Goal: Task Accomplishment & Management: Use online tool/utility

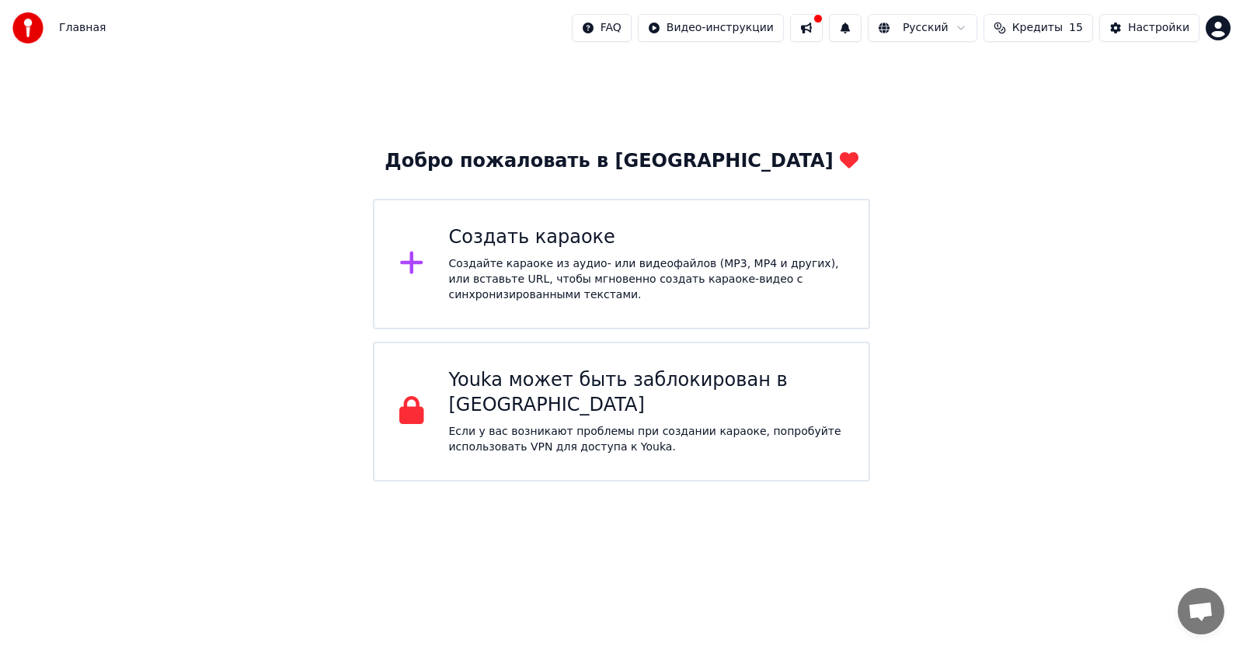
click at [549, 248] on div "Создать караоке" at bounding box center [647, 237] width 396 height 25
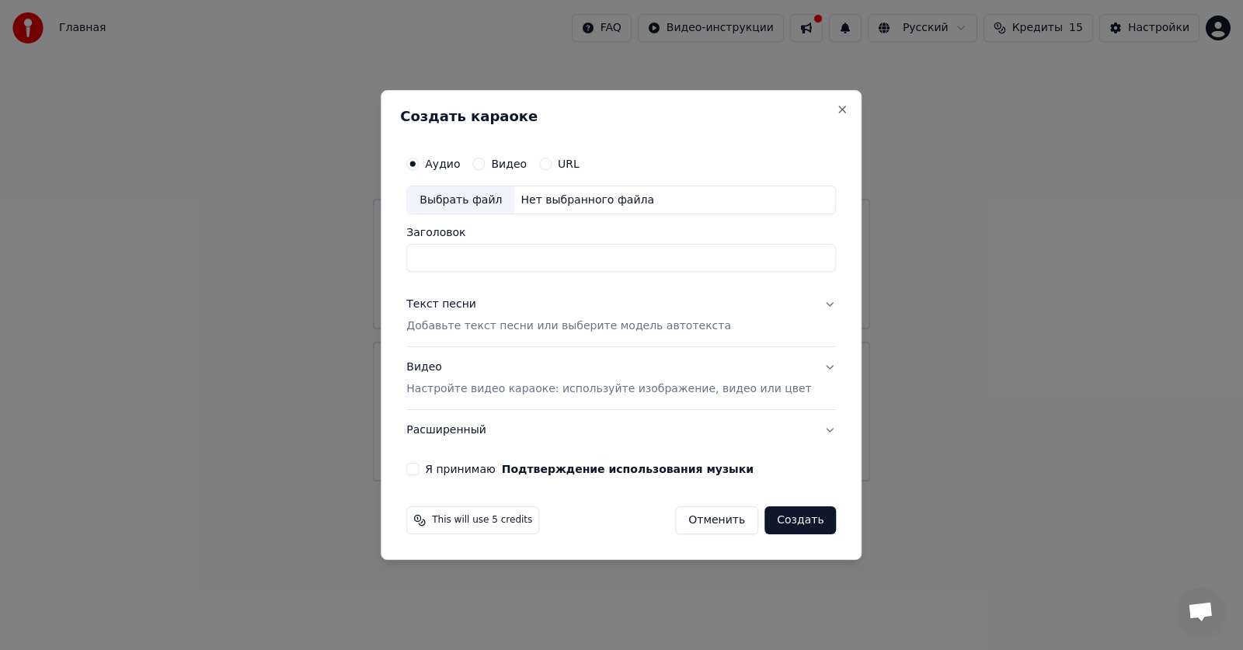
click at [455, 257] on input "Заголовок" at bounding box center [621, 259] width 430 height 28
click at [464, 253] on input "Заголовок" at bounding box center [621, 259] width 430 height 28
click at [478, 199] on div "Выбрать файл" at bounding box center [460, 201] width 107 height 28
type input "**********"
click at [419, 471] on button "Я принимаю Подтверждение использования музыки" at bounding box center [412, 469] width 12 height 12
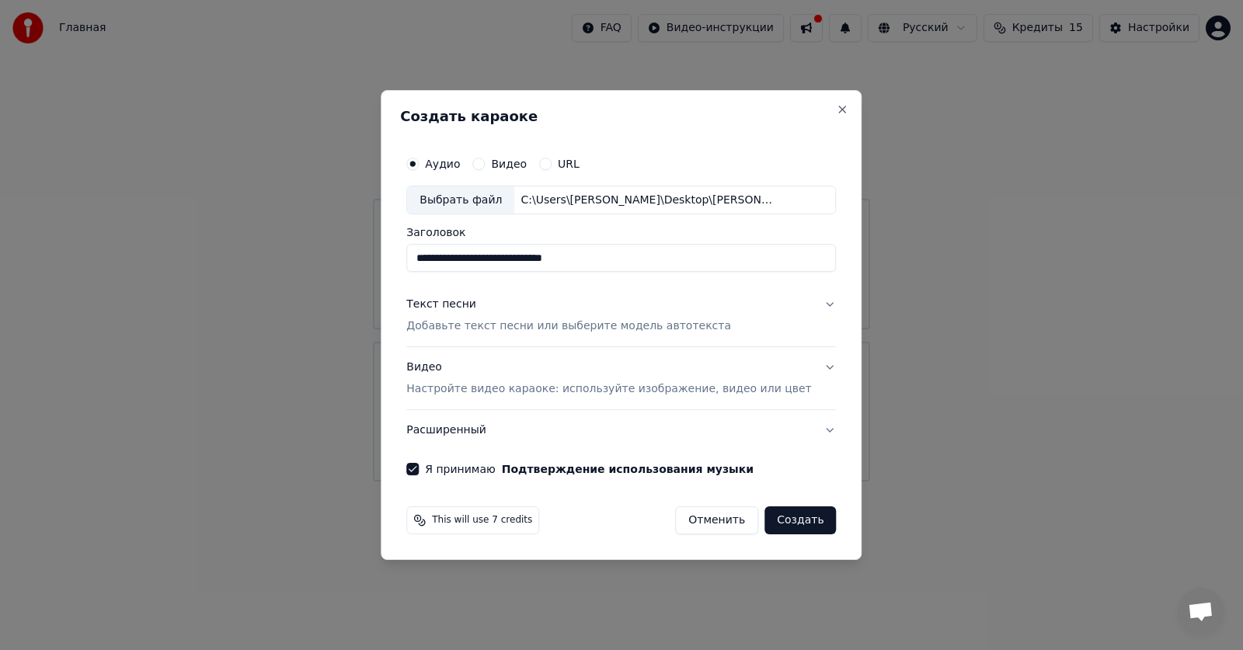
click at [582, 387] on p "Настройте видео караоке: используйте изображение, видео или цвет" at bounding box center [608, 390] width 405 height 16
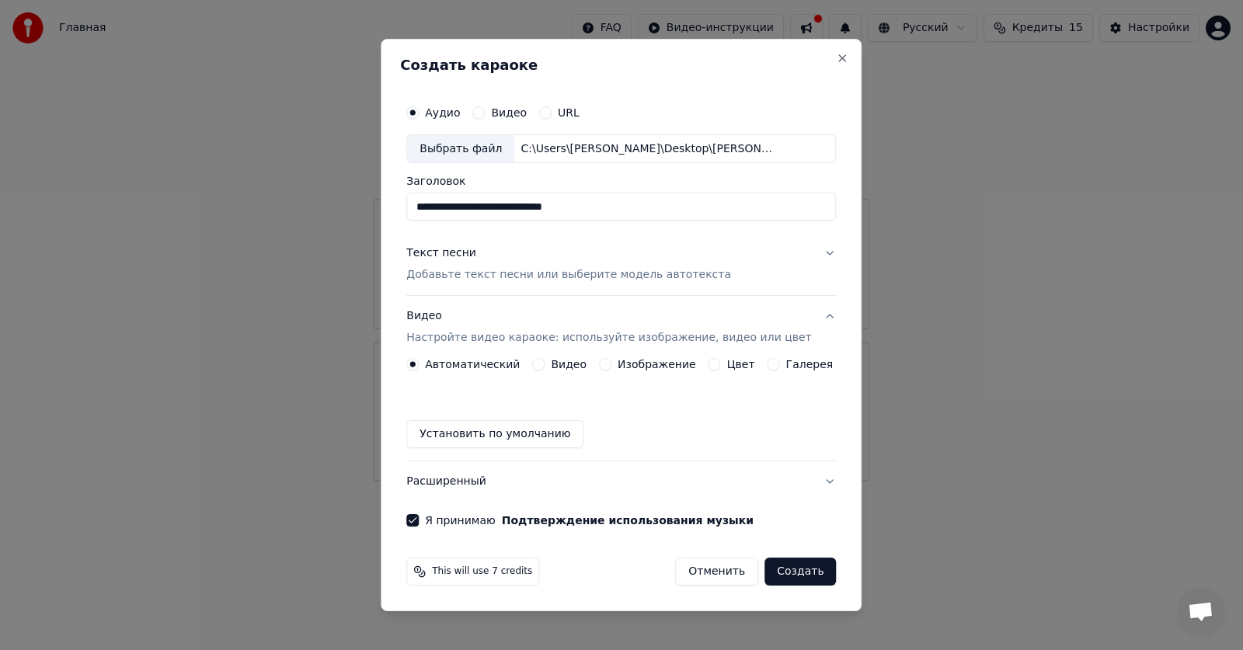
click at [793, 575] on button "Создать" at bounding box center [800, 572] width 71 height 28
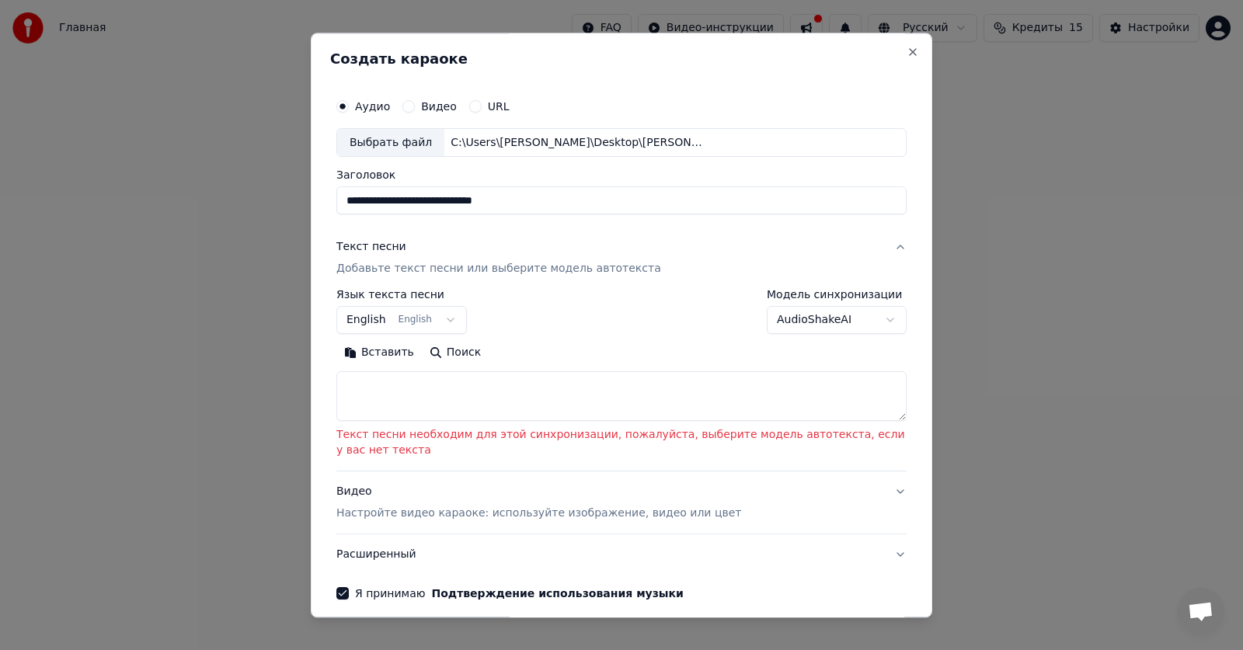
click at [438, 318] on button "English English" at bounding box center [401, 321] width 131 height 28
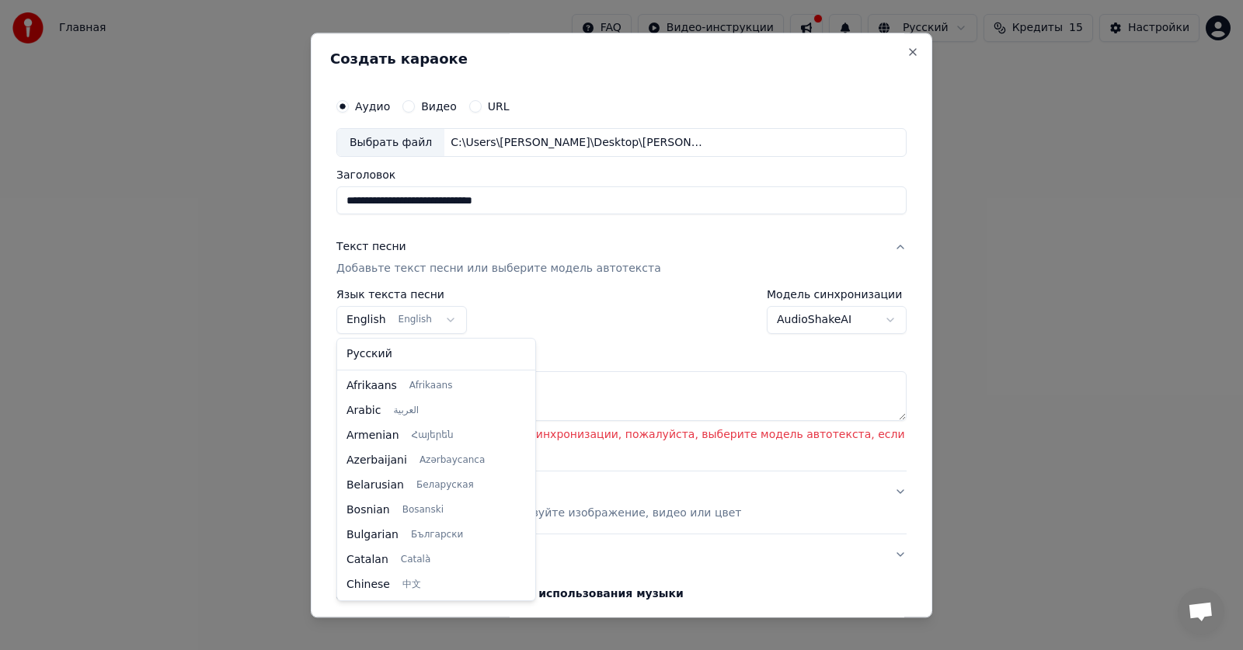
scroll to position [124, 0]
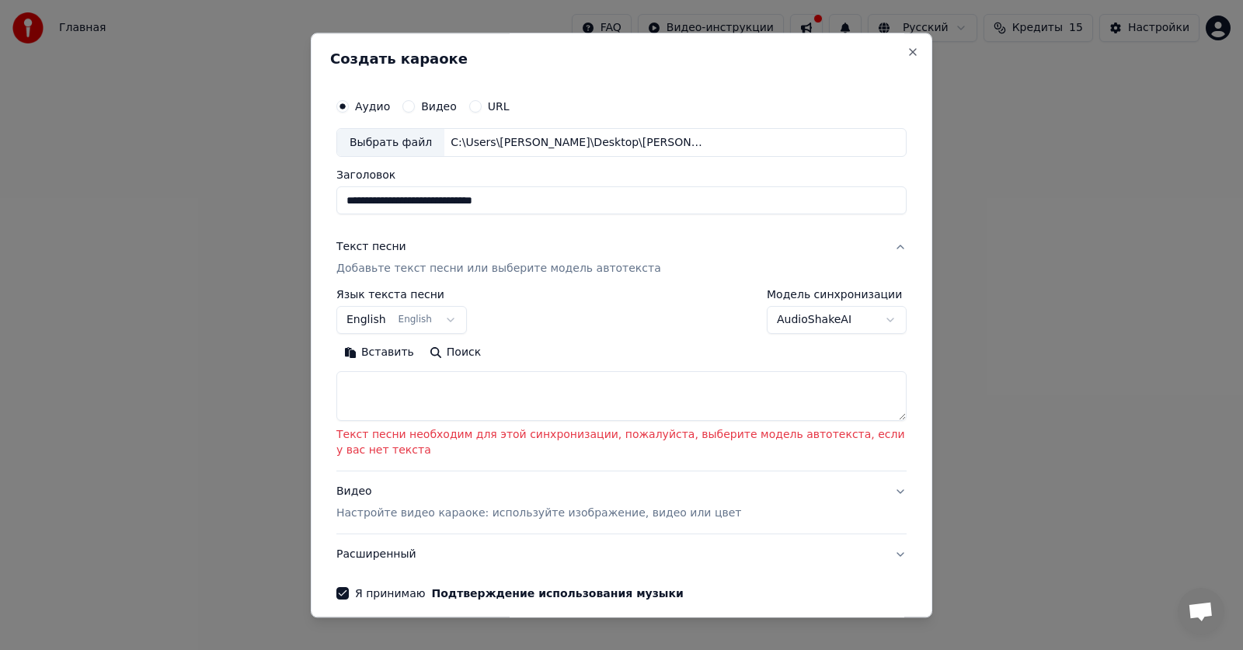
click at [574, 266] on body "**********" at bounding box center [621, 241] width 1243 height 482
click at [574, 271] on p "Добавьте текст песни или выберите модель автотекста" at bounding box center [498, 270] width 325 height 16
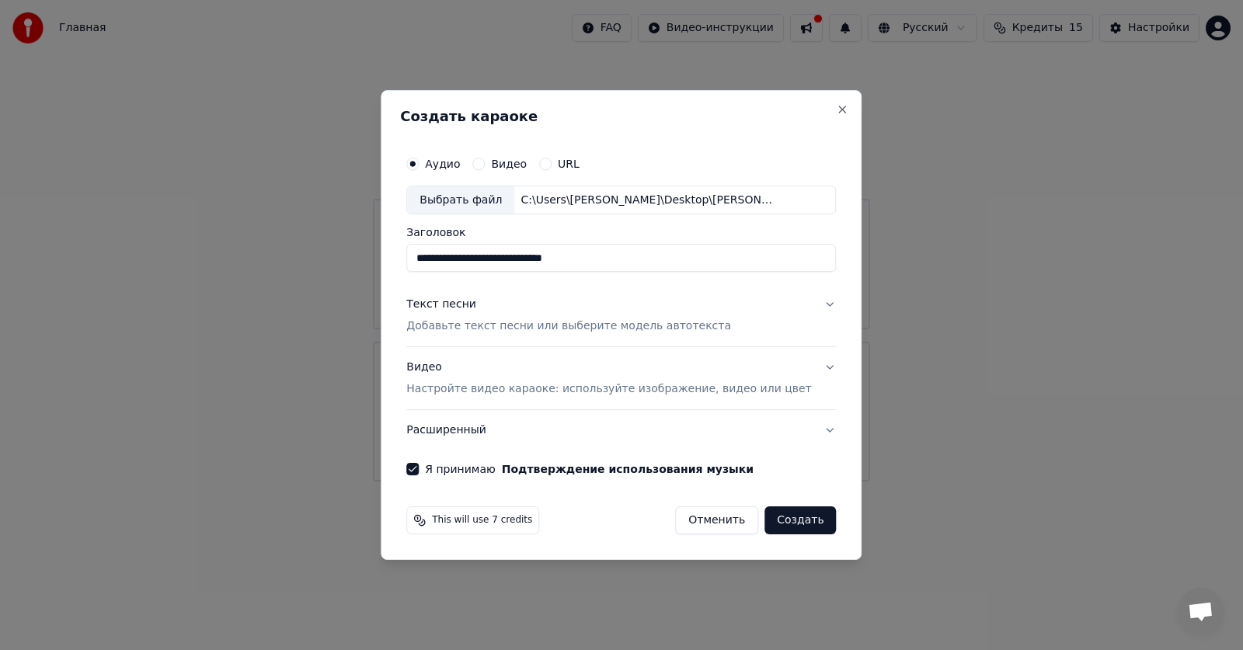
click at [657, 329] on p "Добавьте текст песни или выберите модель автотекста" at bounding box center [568, 327] width 325 height 16
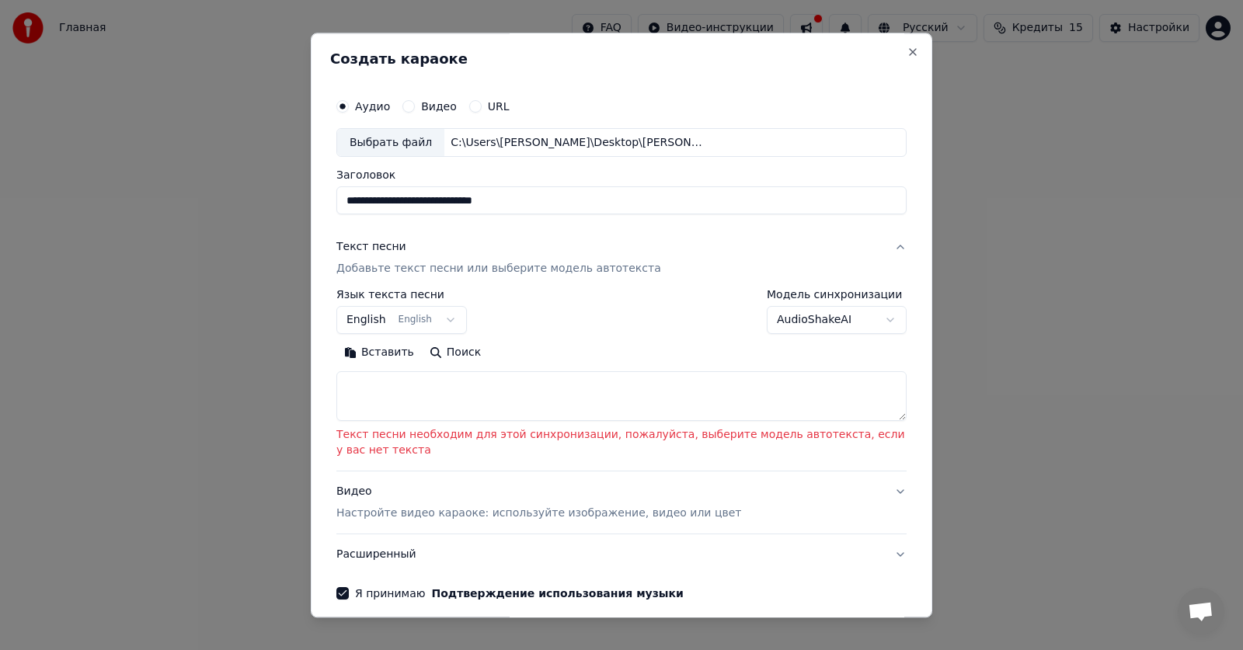
click at [367, 321] on body "**********" at bounding box center [621, 241] width 1243 height 482
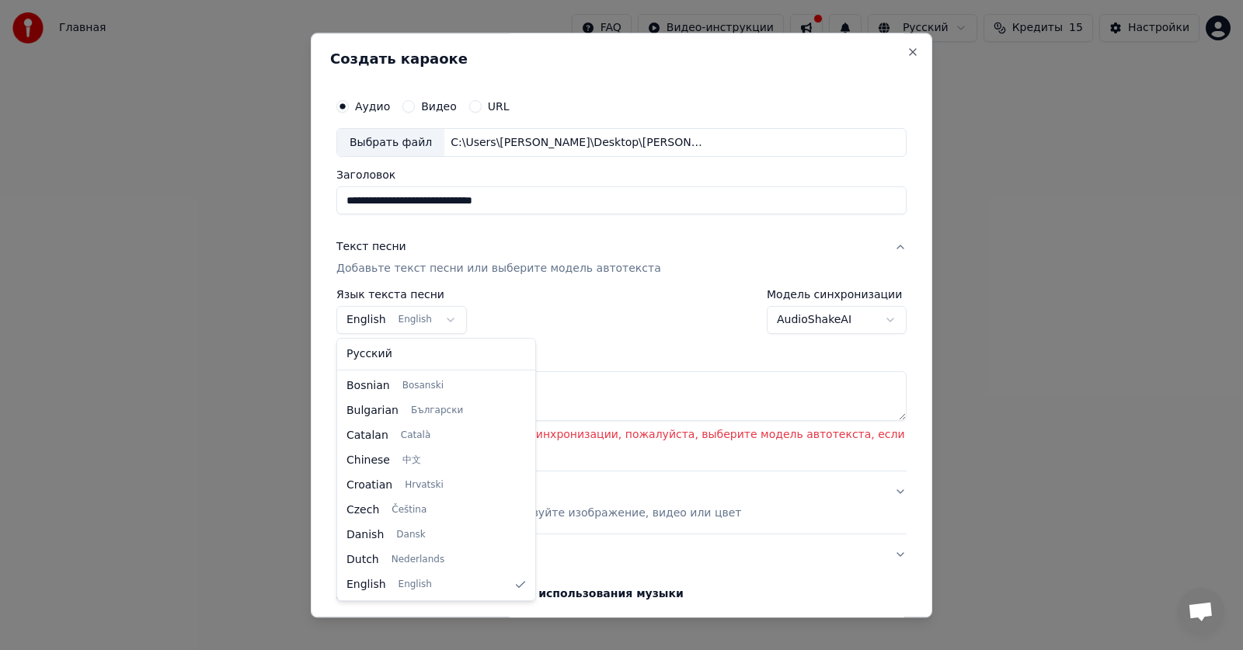
select select "**"
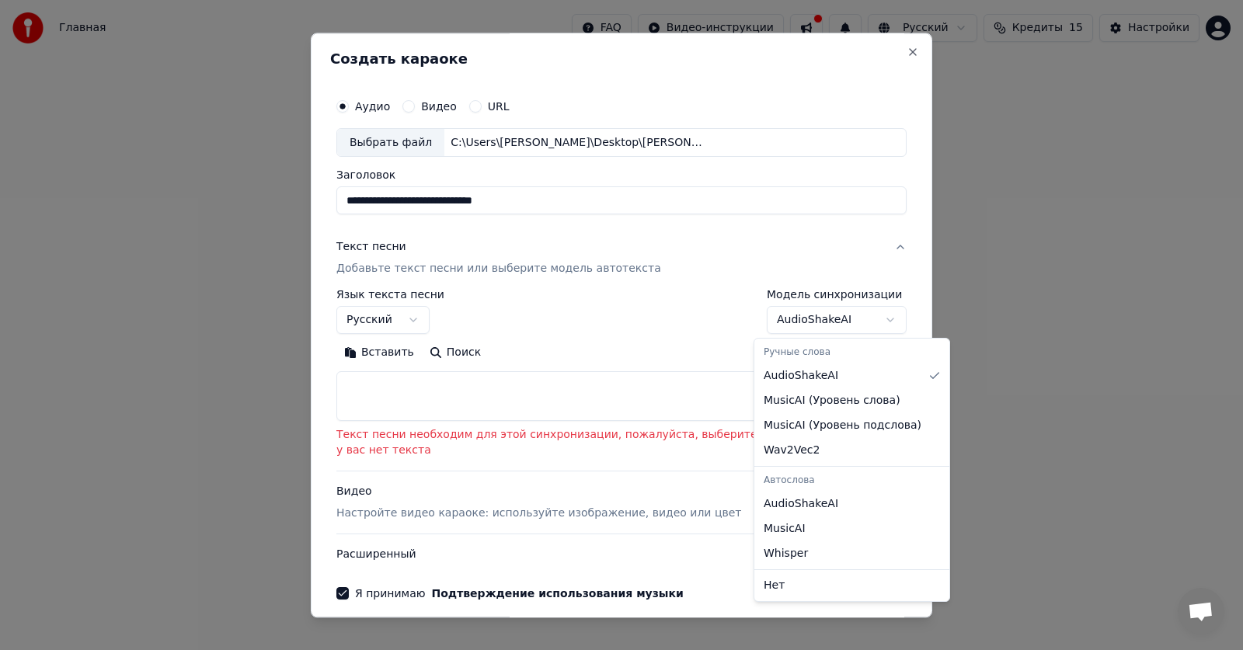
click at [878, 321] on body "**********" at bounding box center [621, 241] width 1243 height 482
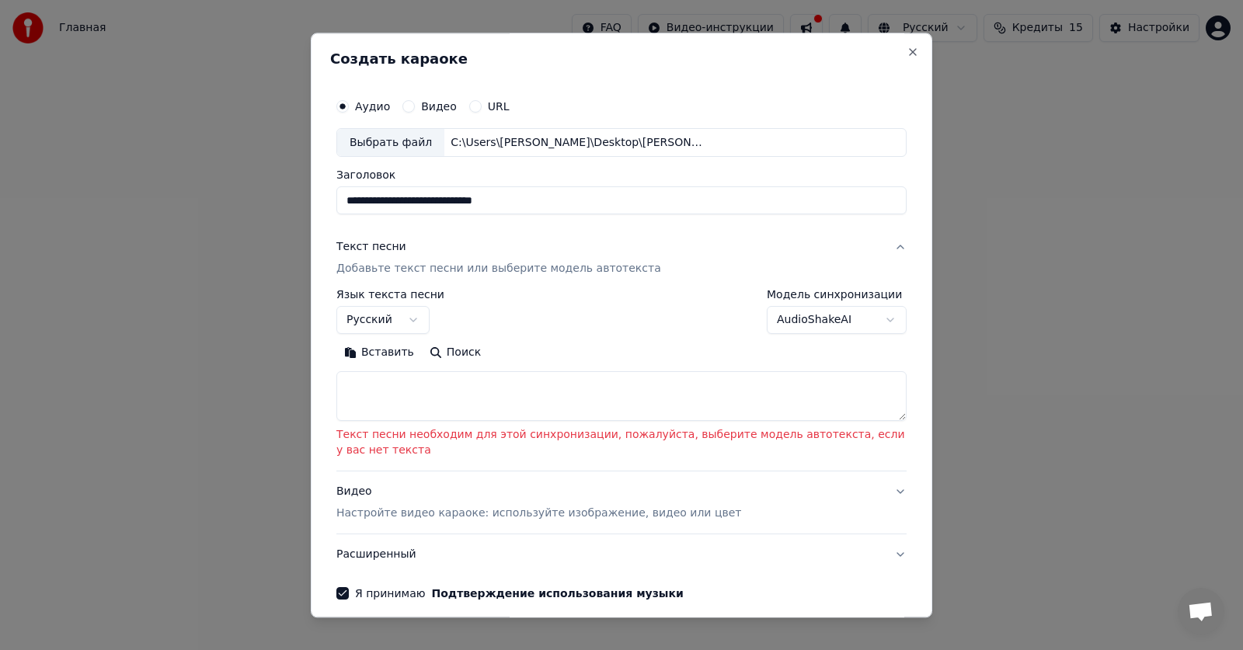
drag, startPoint x: 926, startPoint y: 284, endPoint x: 926, endPoint y: 350, distance: 65.3
click at [926, 350] on body "**********" at bounding box center [621, 241] width 1243 height 482
click at [373, 553] on button "Расширенный" at bounding box center [621, 555] width 570 height 40
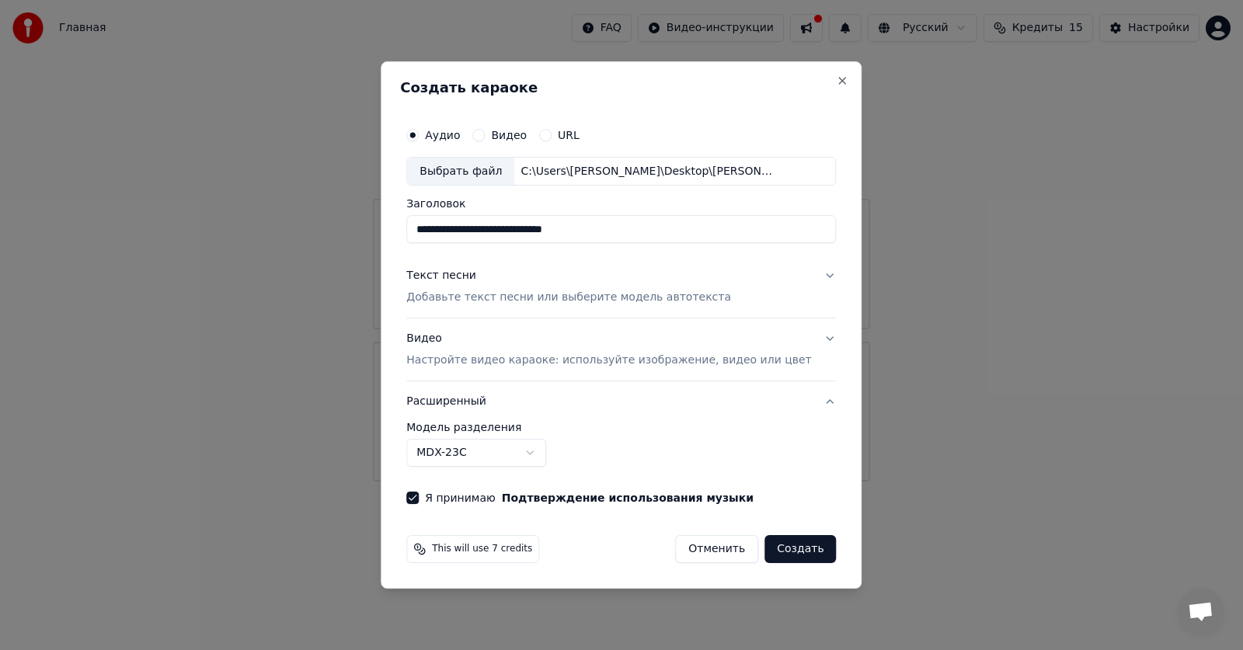
click at [787, 549] on button "Создать" at bounding box center [800, 549] width 71 height 28
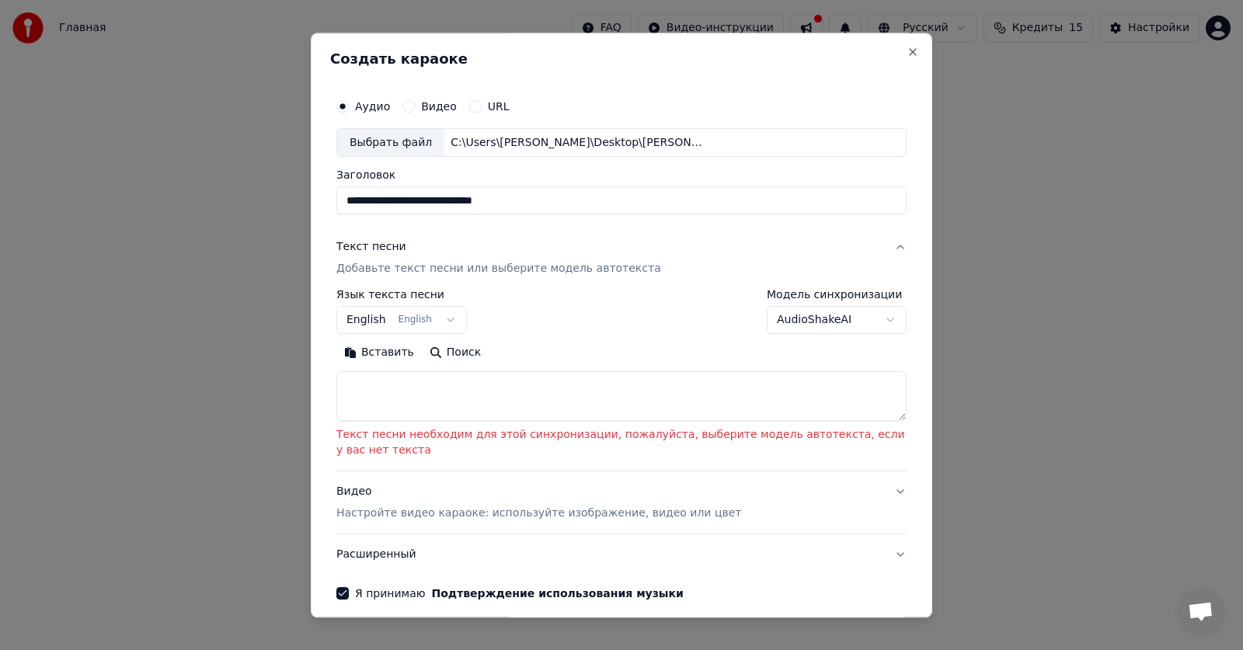
click at [375, 321] on button "English English" at bounding box center [401, 321] width 131 height 28
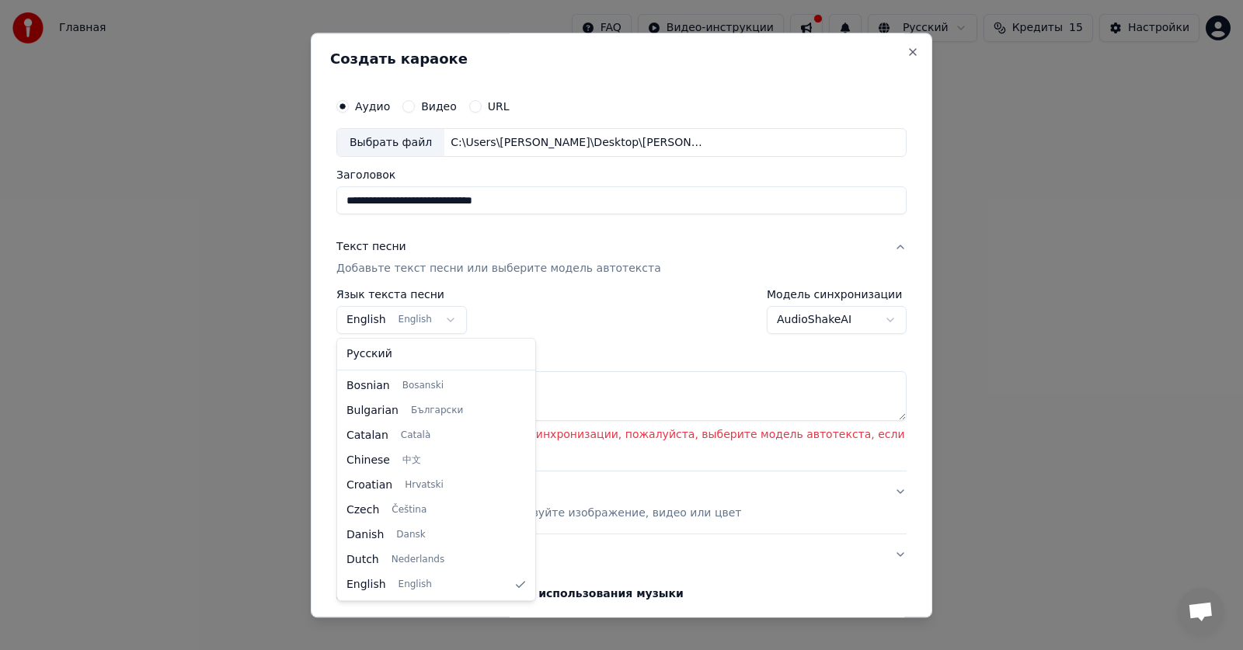
select select "**"
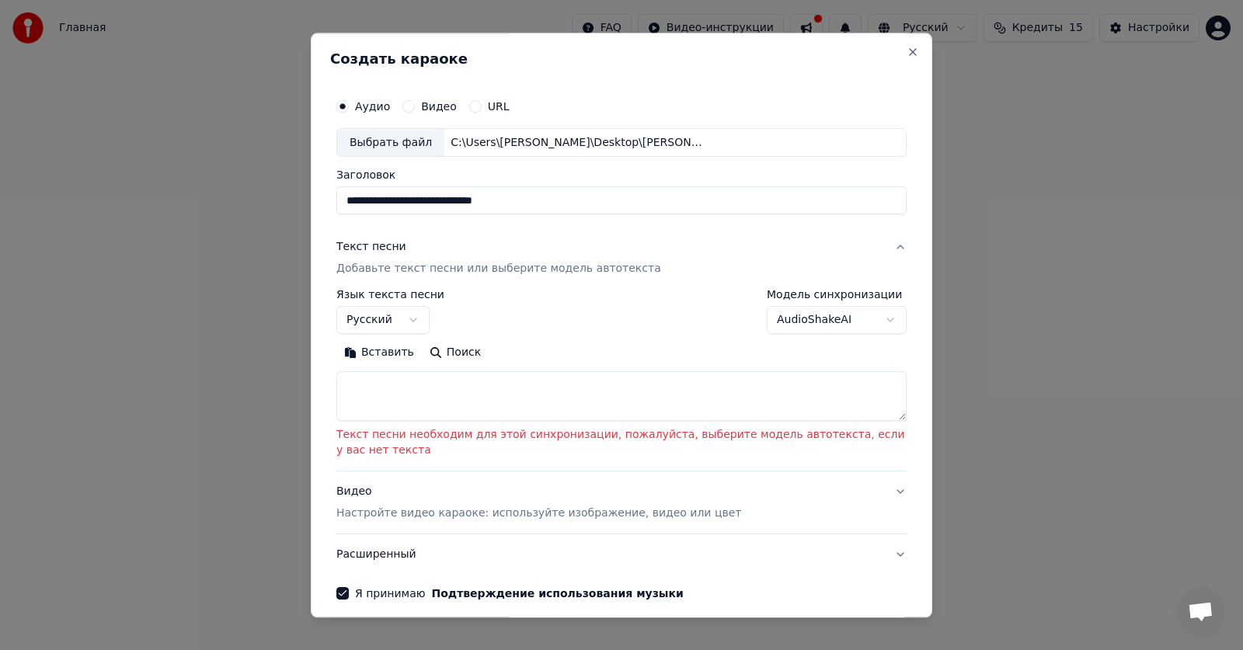
click at [385, 352] on button "Вставить" at bounding box center [378, 353] width 85 height 25
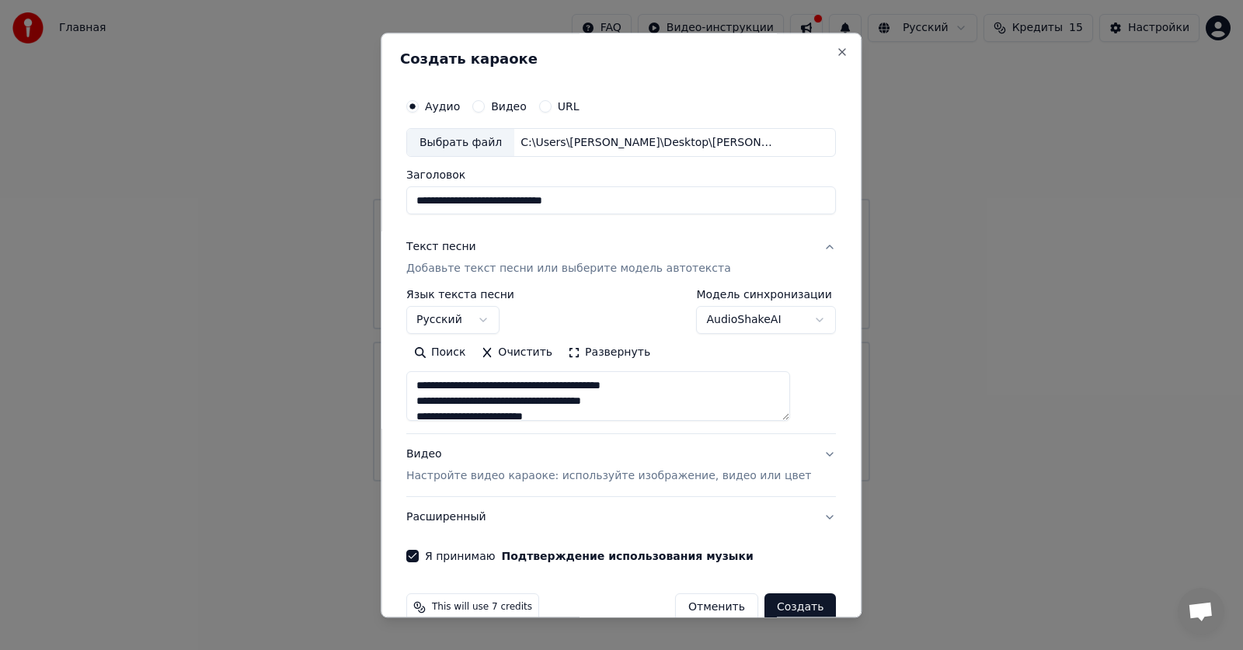
scroll to position [1, 0]
click at [777, 605] on button "Создать" at bounding box center [800, 608] width 71 height 28
type textarea "**********"
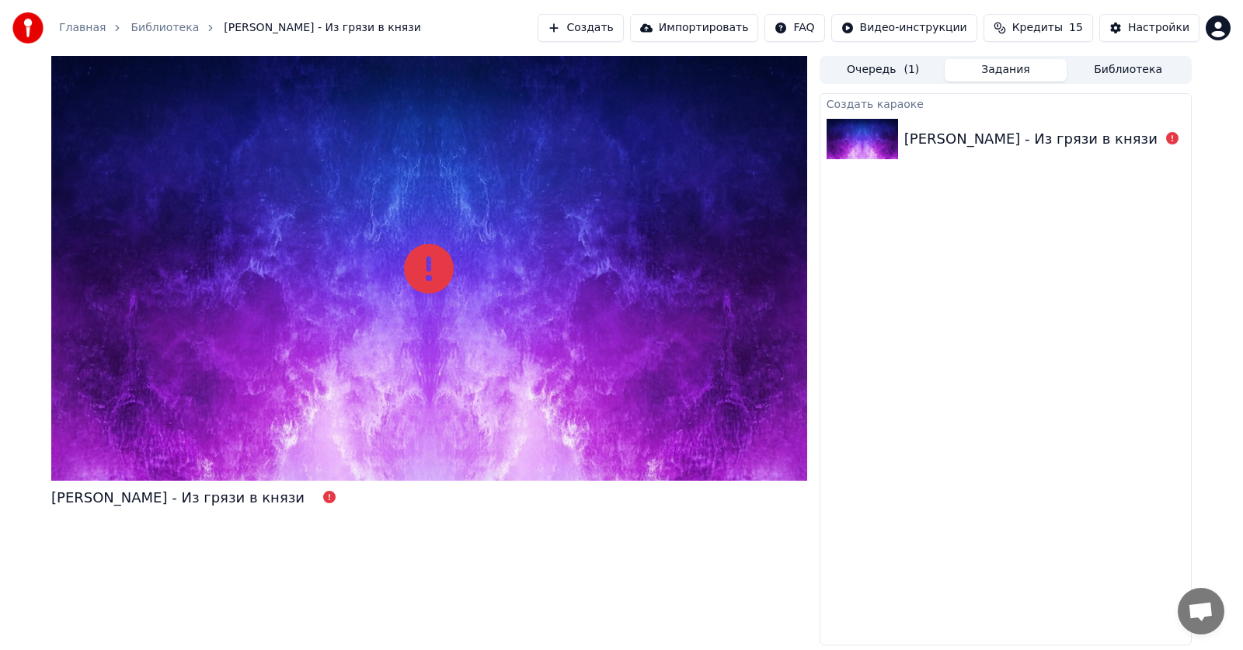
click at [954, 140] on div "[PERSON_NAME] - Из грязи в князи" at bounding box center [1031, 139] width 253 height 22
click at [1202, 609] on span "Открытый чат" at bounding box center [1201, 613] width 26 height 22
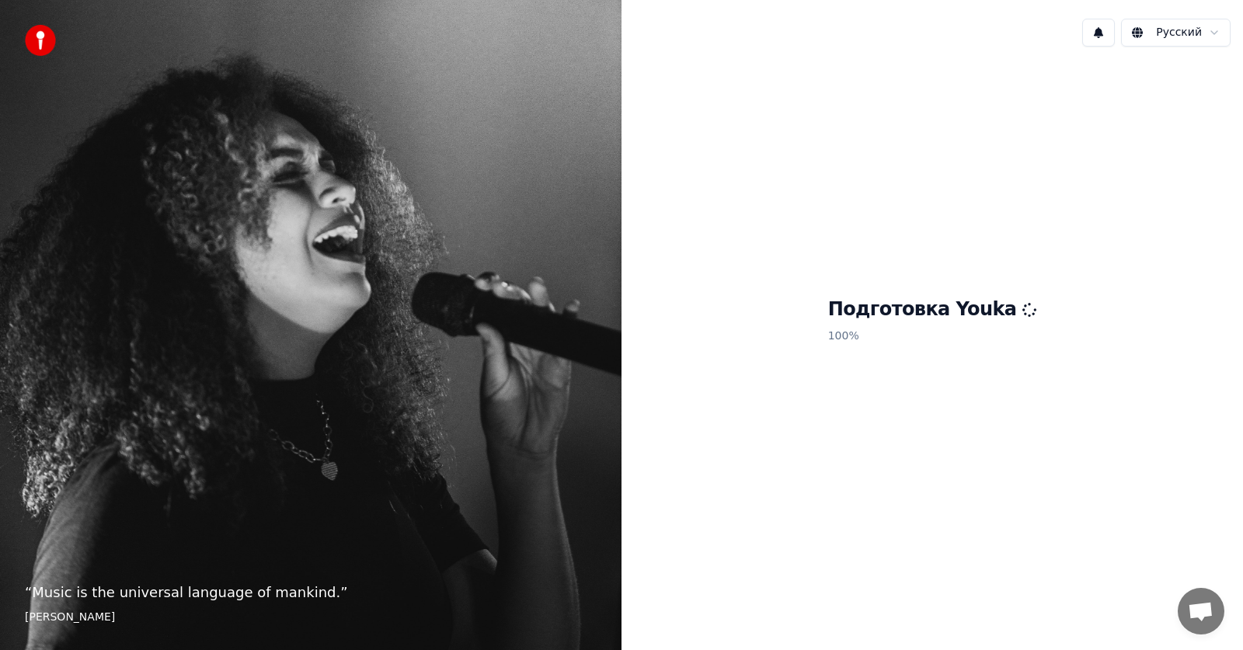
click at [1104, 32] on button at bounding box center [1099, 33] width 33 height 28
click at [1221, 128] on div "Подготовка Youka 100 %" at bounding box center [933, 323] width 622 height 529
click at [1203, 609] on span "Открытый чат" at bounding box center [1201, 613] width 26 height 22
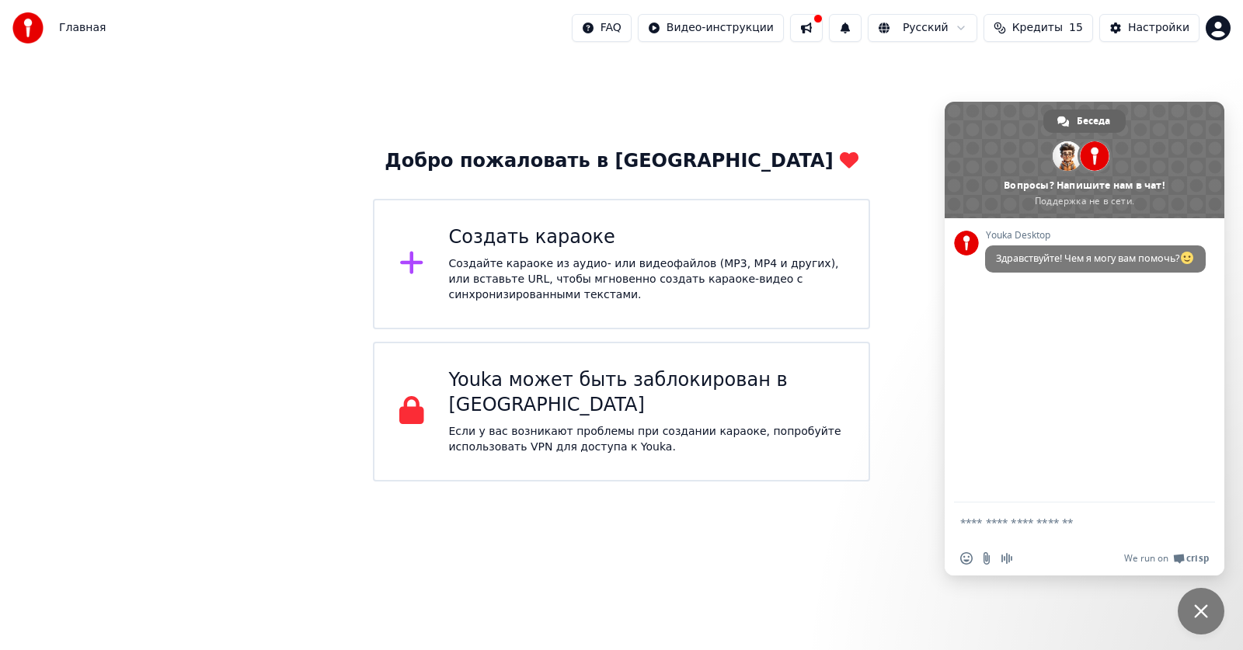
click at [1037, 27] on span "Кредиты" at bounding box center [1038, 28] width 51 height 16
click at [1098, 77] on th "Срок действия (дней)" at bounding box center [1117, 73] width 138 height 31
click at [1175, 75] on div "Пополнить Остаток Срок действия (дней) 15 15 30 Обновить" at bounding box center [1049, 108] width 272 height 126
click at [1211, 326] on div "Youka Desktop Здравствуйте! Чем я могу вам помочь?" at bounding box center [1085, 360] width 280 height 284
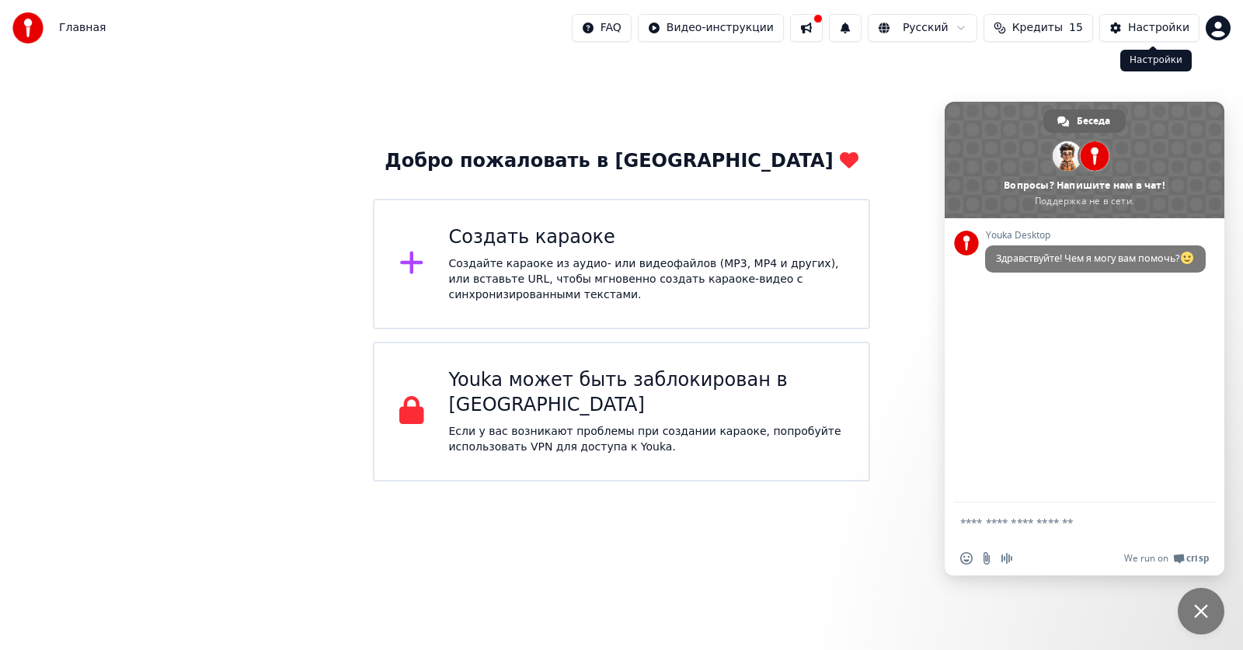
click at [1146, 20] on div "Настройки" at bounding box center [1158, 28] width 61 height 16
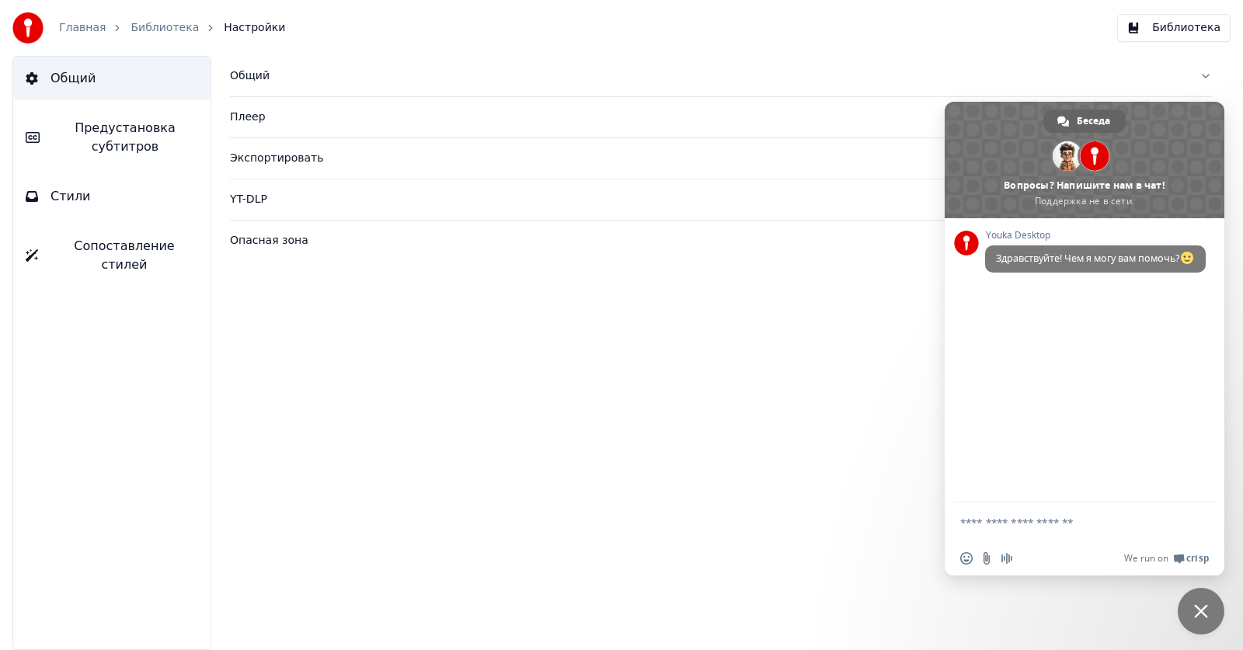
click at [284, 243] on div "Опасная зона" at bounding box center [708, 241] width 957 height 16
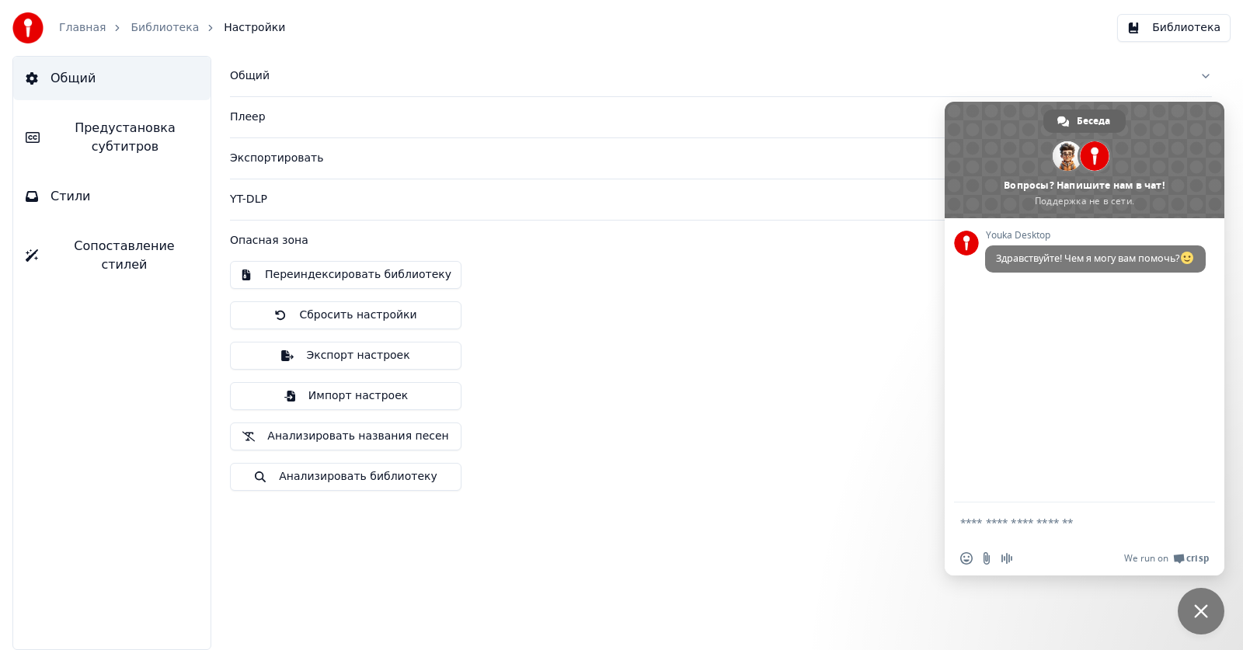
click at [765, 309] on div "Переиндексировать библиотеку Сбросить настройки Экспорт настроек Импорт настрое…" at bounding box center [721, 382] width 982 height 242
click at [1208, 76] on button "Общий" at bounding box center [721, 76] width 982 height 40
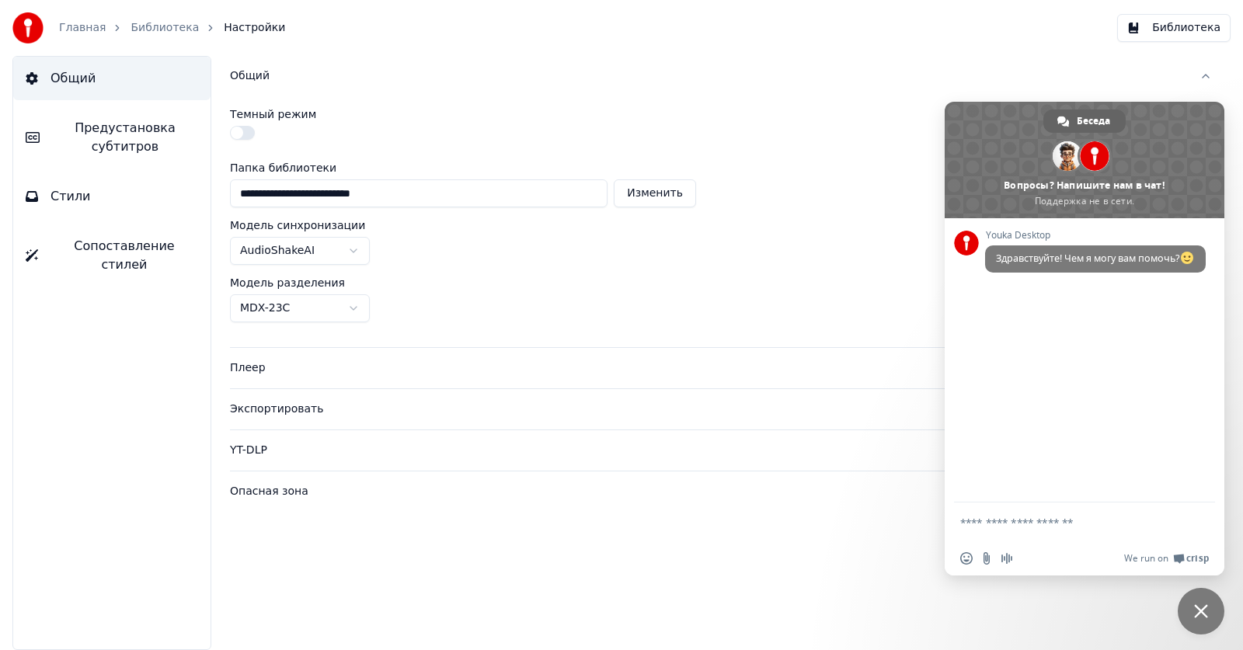
click at [880, 186] on div "**********" at bounding box center [721, 184] width 982 height 45
click at [985, 140] on span at bounding box center [1085, 160] width 280 height 117
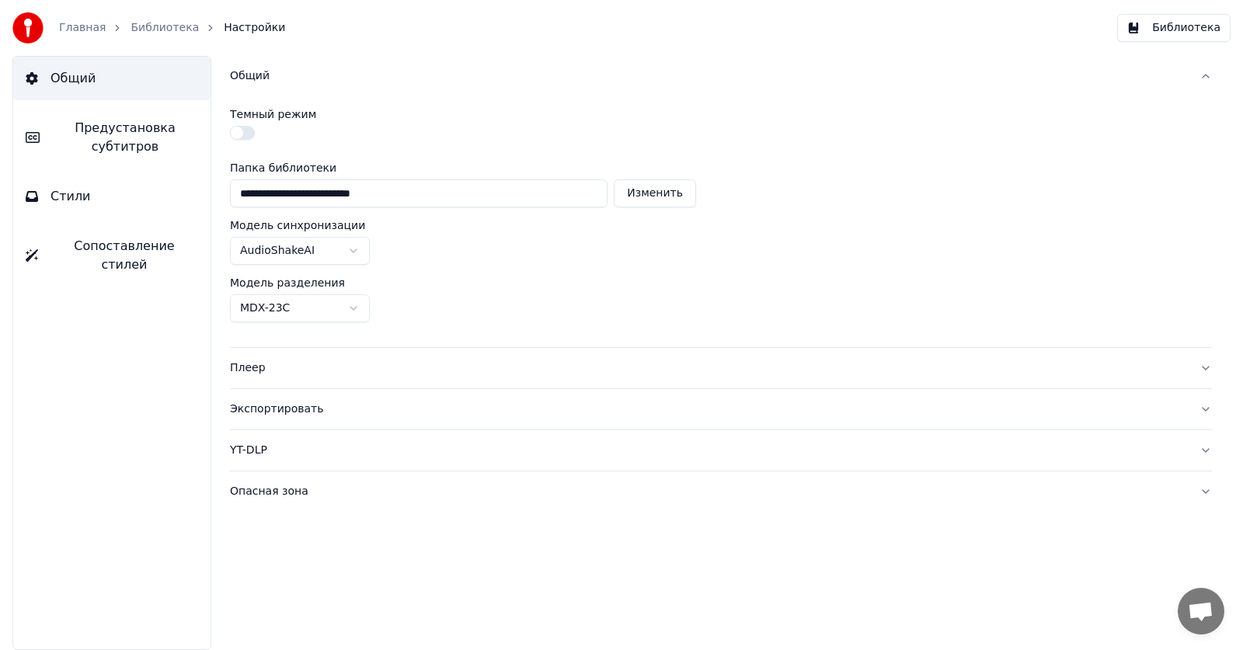
click at [251, 133] on button "button" at bounding box center [242, 133] width 25 height 14
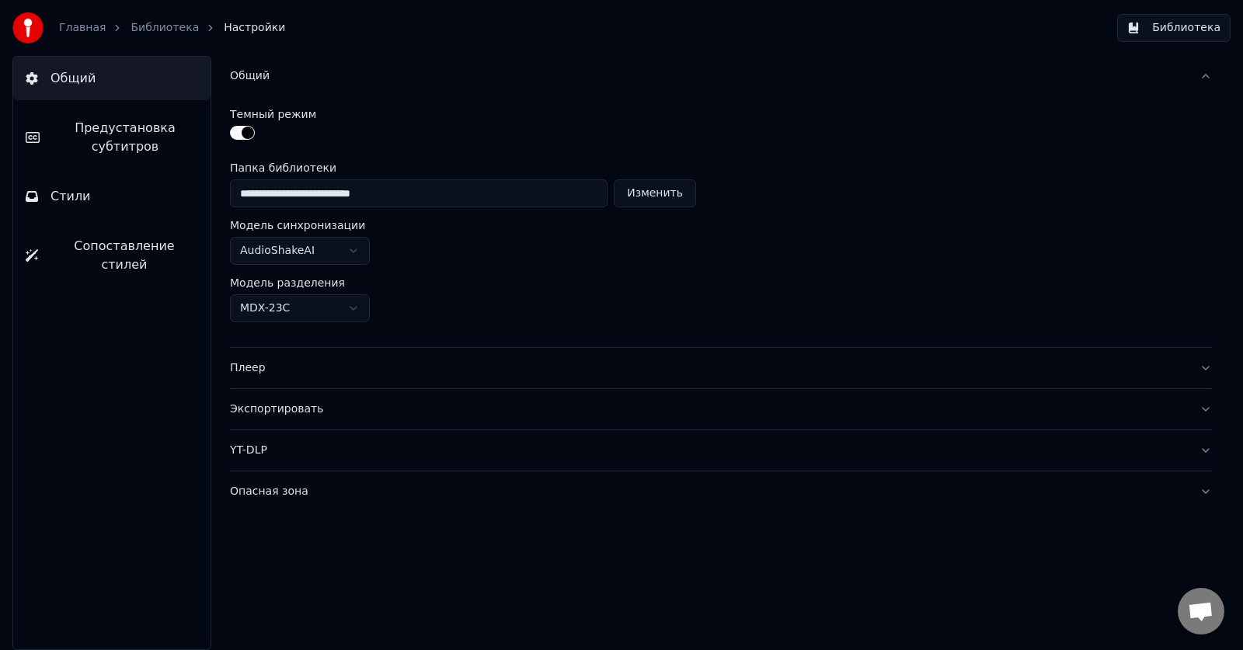
click at [1204, 366] on button "Плеер" at bounding box center [721, 368] width 982 height 40
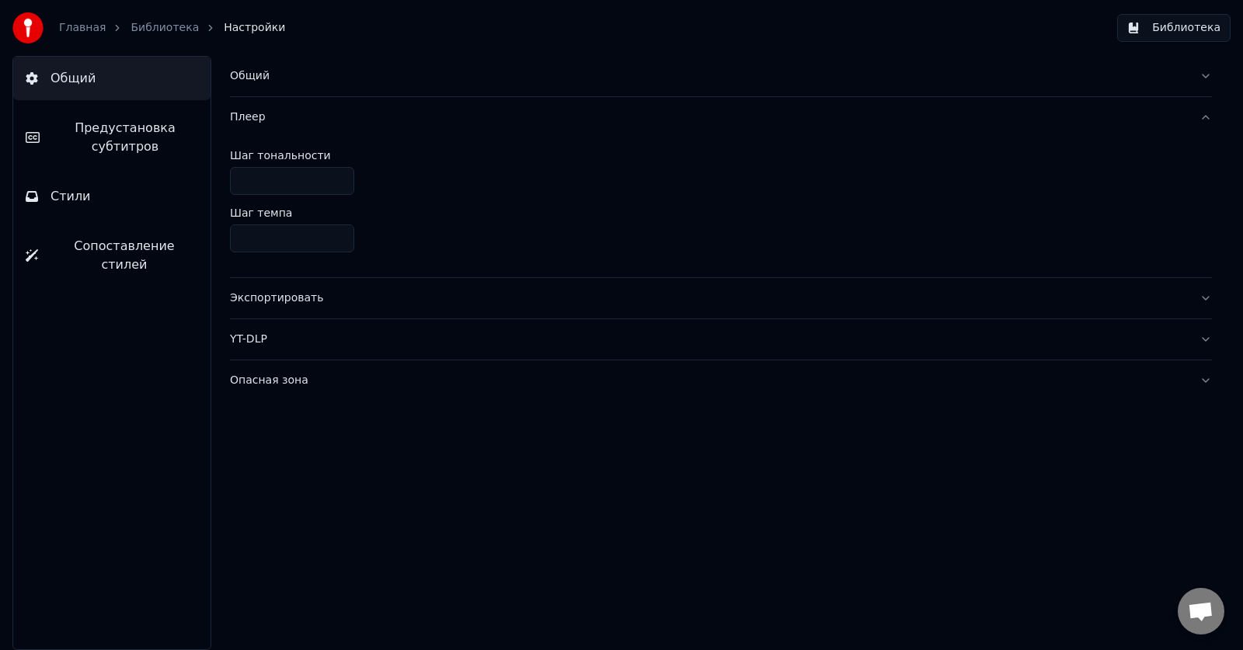
click at [1206, 338] on button "YT-DLP" at bounding box center [721, 339] width 982 height 40
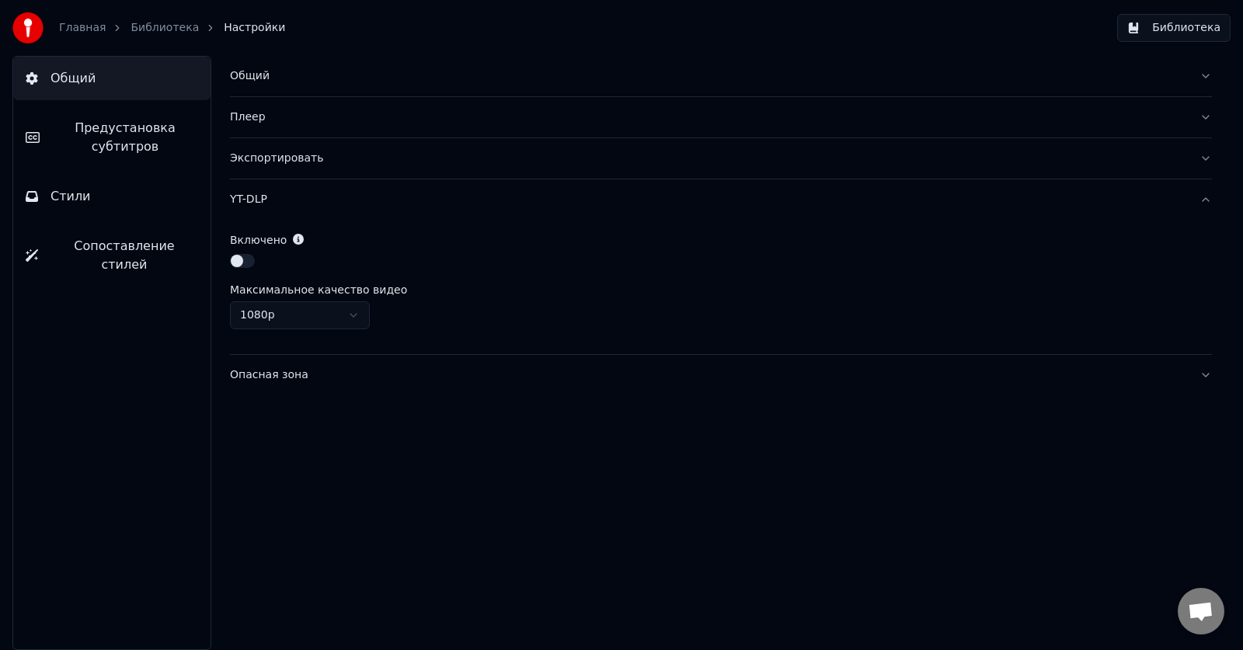
click at [1206, 375] on button "Опасная зона" at bounding box center [721, 375] width 982 height 40
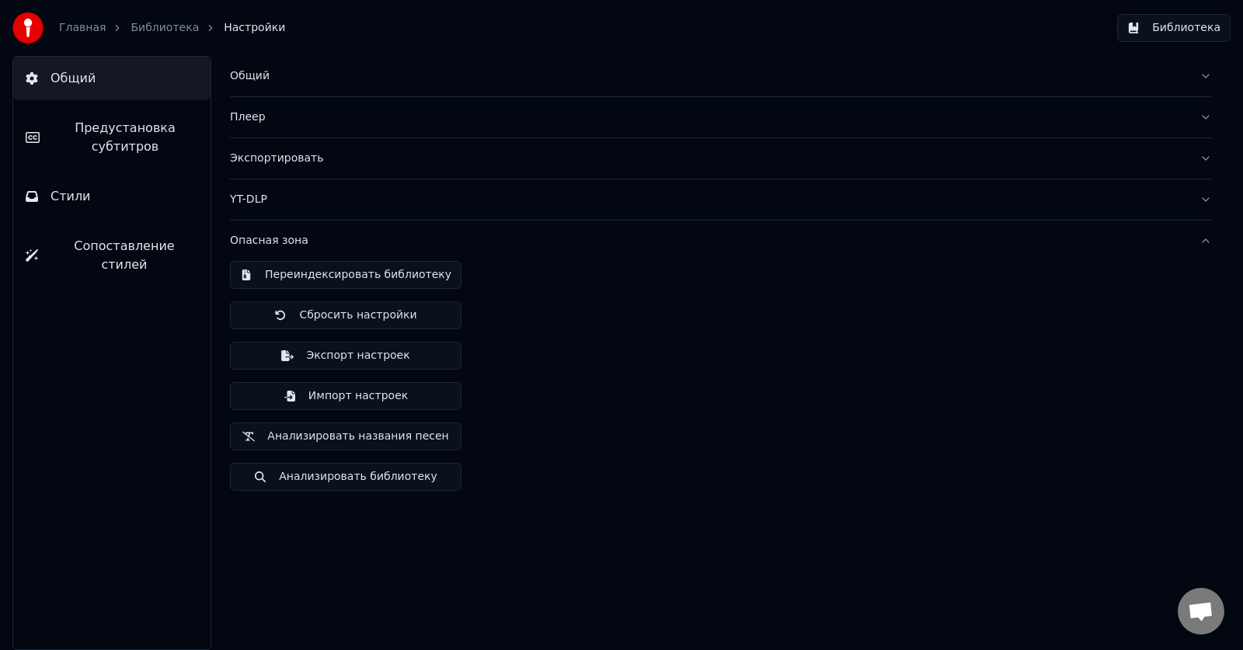
click at [783, 477] on div "Переиндексировать библиотеку Сбросить настройки Экспорт настроек Импорт настрое…" at bounding box center [721, 382] width 982 height 242
click at [656, 39] on div "Главная Библиотека Настройки Библиотека" at bounding box center [621, 28] width 1243 height 56
click at [61, 73] on span "Общий" at bounding box center [73, 78] width 45 height 19
click at [261, 75] on div "Общий" at bounding box center [708, 76] width 957 height 16
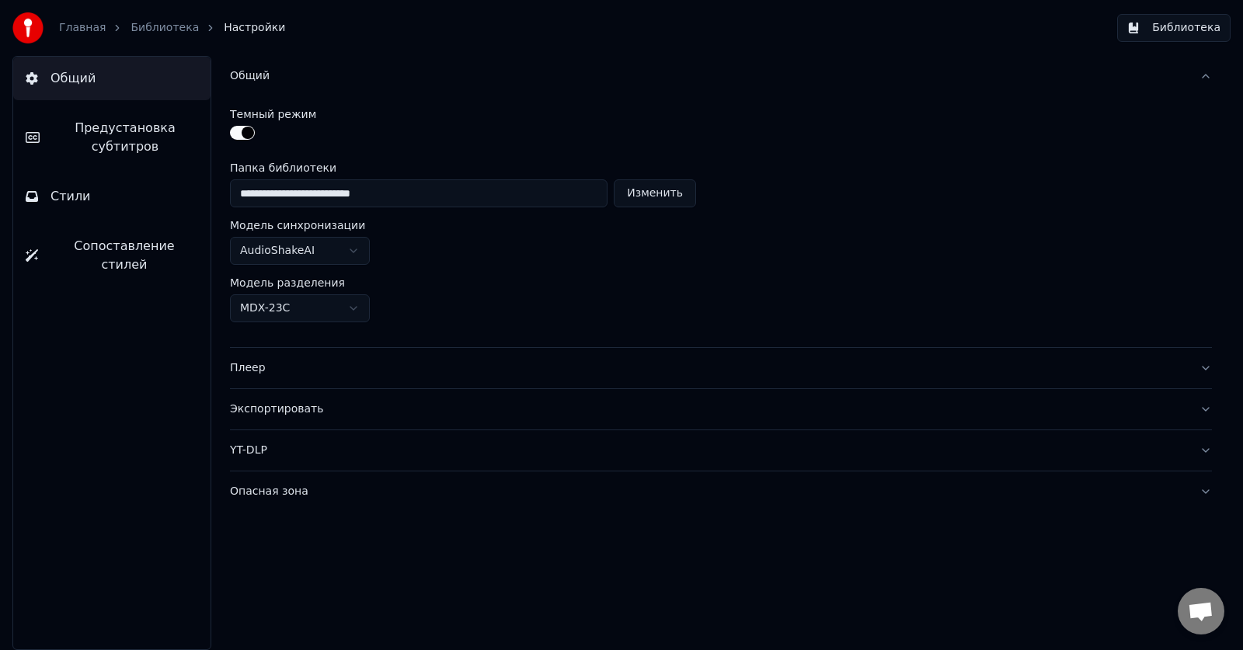
click at [657, 194] on button "Изменить" at bounding box center [655, 194] width 82 height 28
click at [887, 51] on div "Главная Библиотека Настройки Библиотека" at bounding box center [621, 28] width 1243 height 56
click at [235, 131] on button "button" at bounding box center [242, 133] width 25 height 14
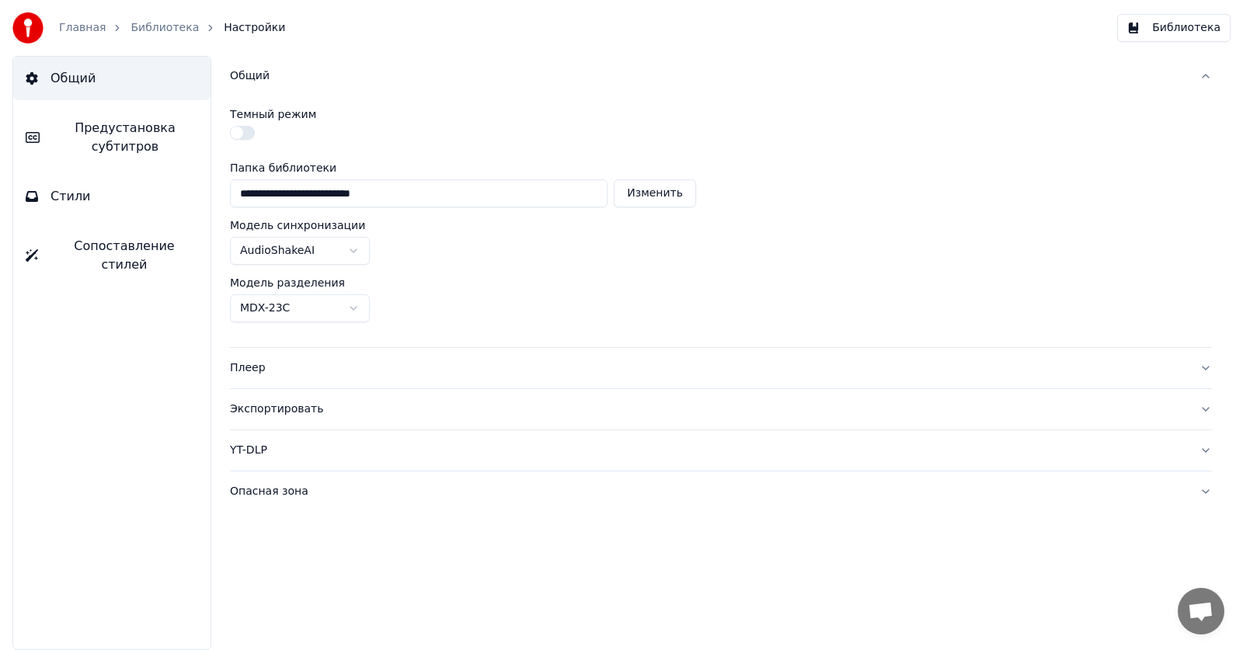
click at [1191, 29] on button "Библиотека" at bounding box center [1173, 28] width 113 height 28
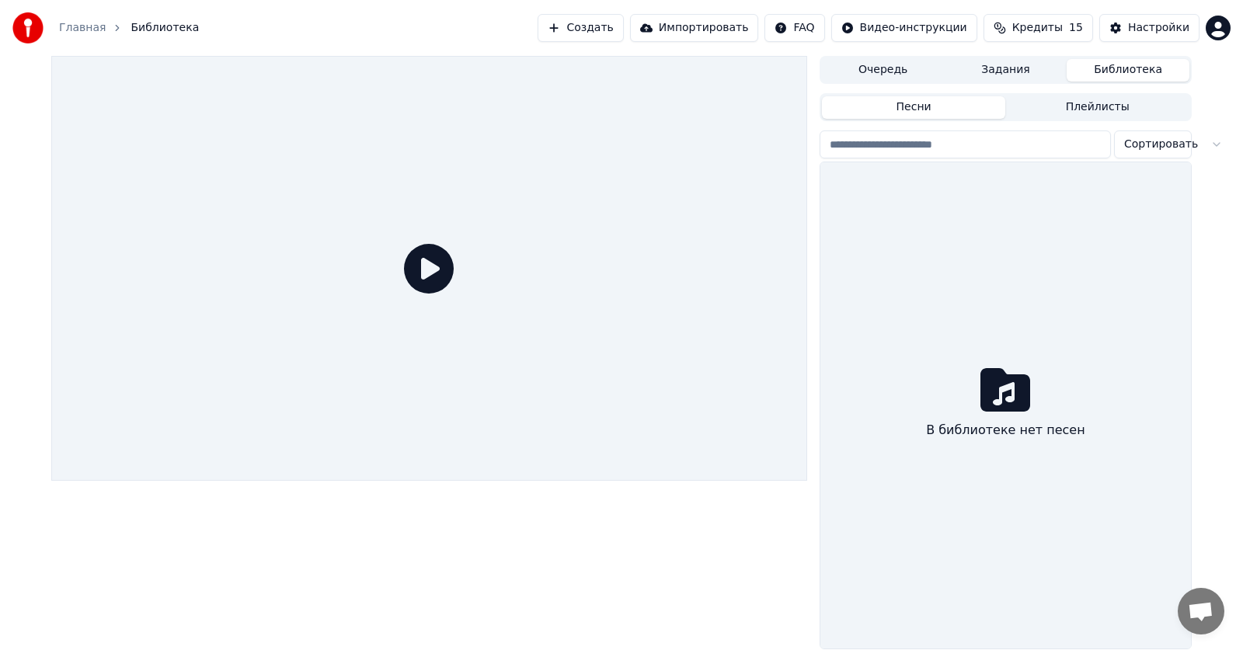
click at [1041, 25] on span "Кредиты" at bounding box center [1038, 28] width 51 height 16
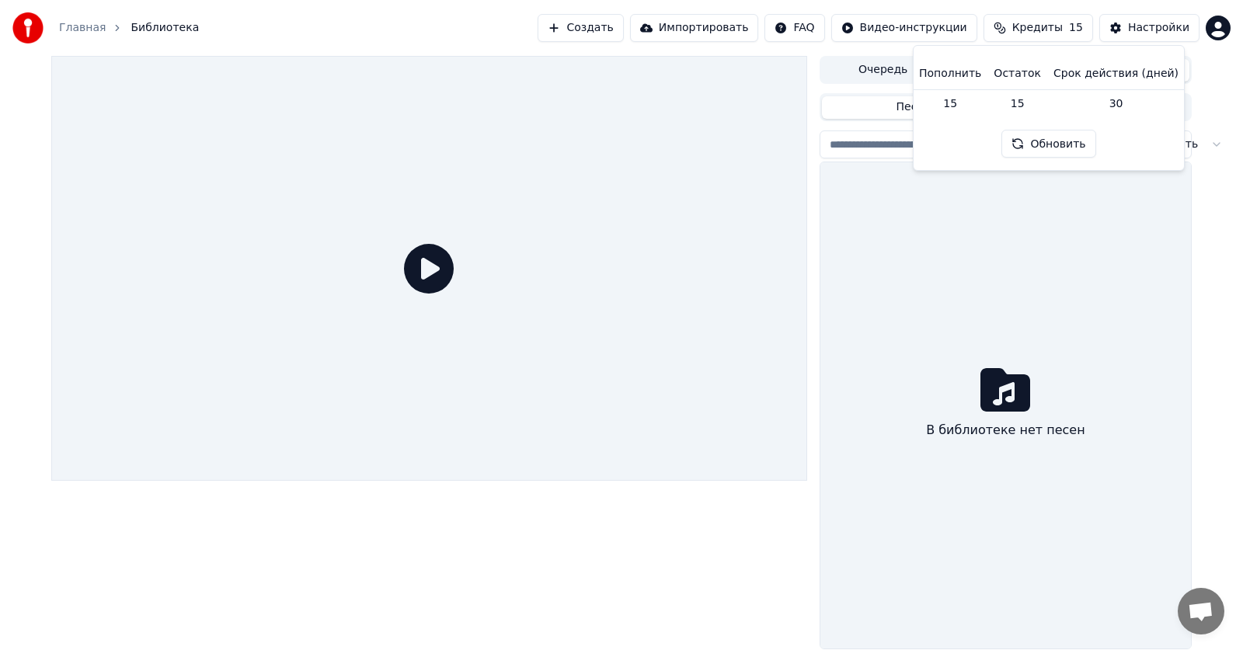
click at [1053, 148] on button "Обновить" at bounding box center [1049, 144] width 94 height 28
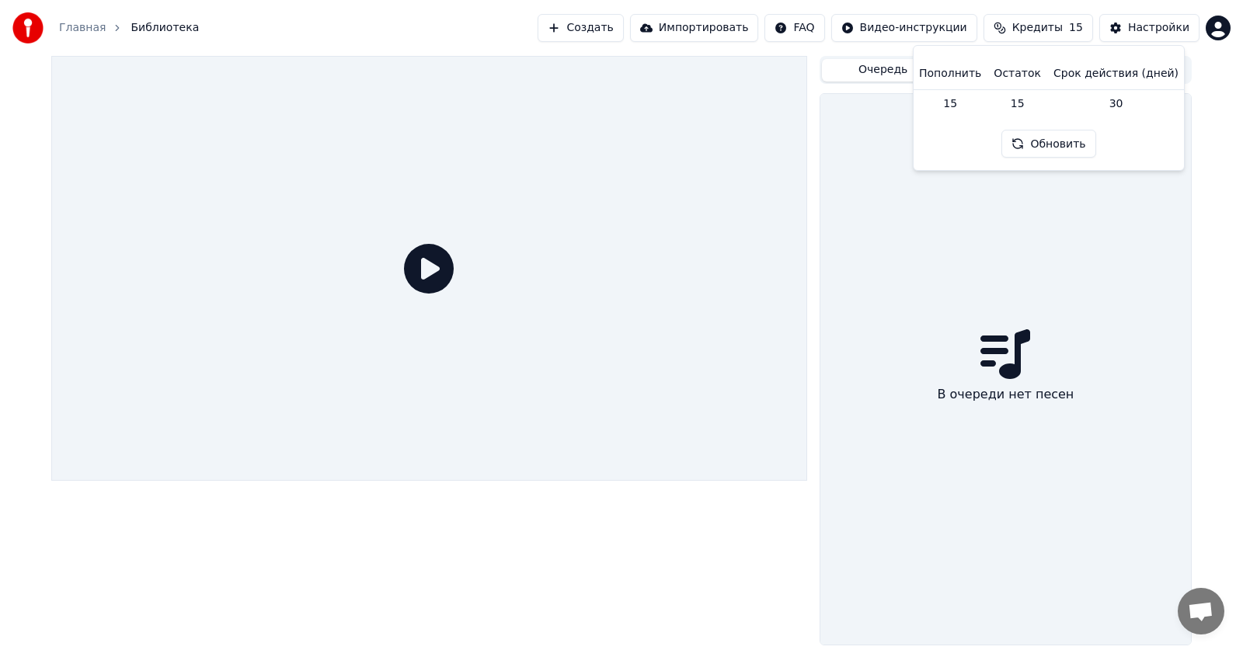
click at [881, 71] on button "Очередь" at bounding box center [883, 70] width 123 height 23
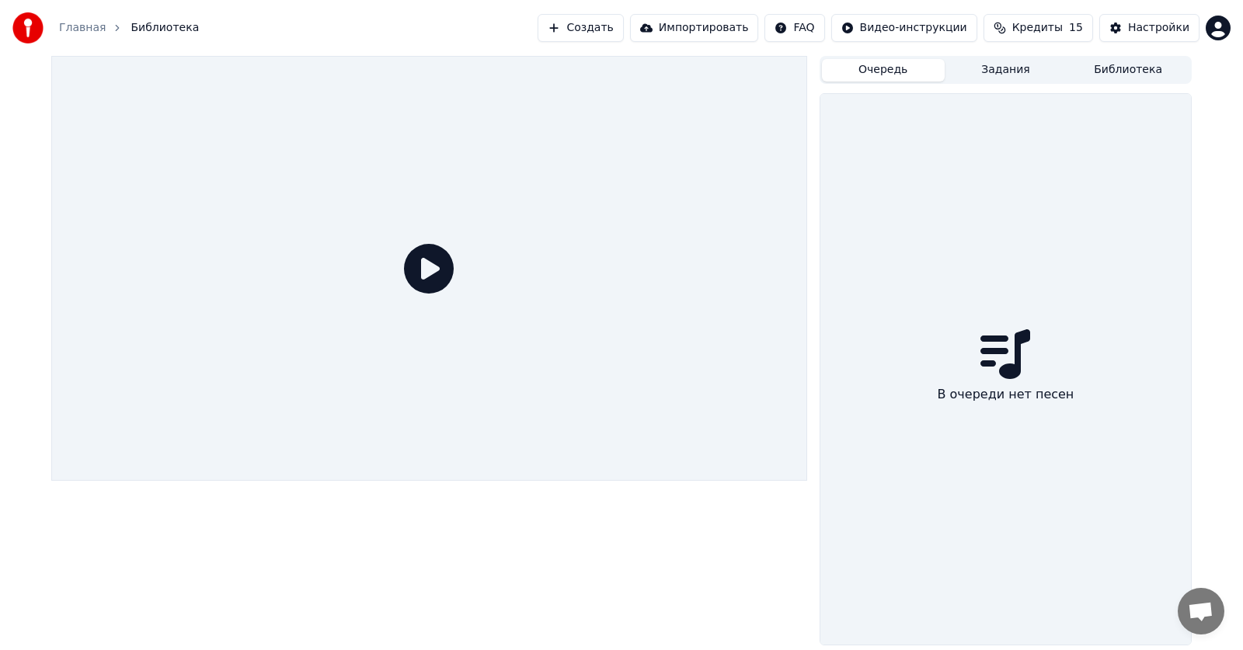
click at [1002, 68] on button "Задания" at bounding box center [1006, 70] width 123 height 23
click at [822, 26] on html "Главная Библиотека Создать Импортировать FAQ Видео-инструкции Кредиты 15 Настро…" at bounding box center [621, 325] width 1243 height 650
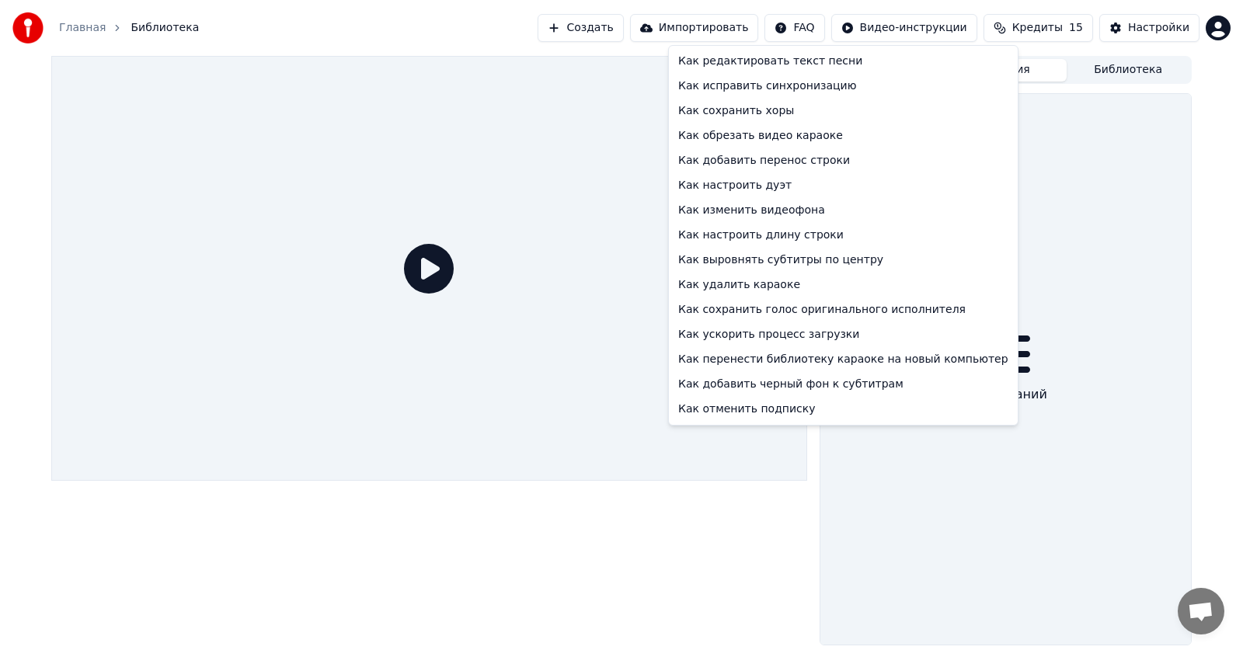
click at [553, 86] on html "Главная Библиотека Создать Импортировать FAQ Видео-инструкции Кредиты 15 Настро…" at bounding box center [621, 325] width 1243 height 650
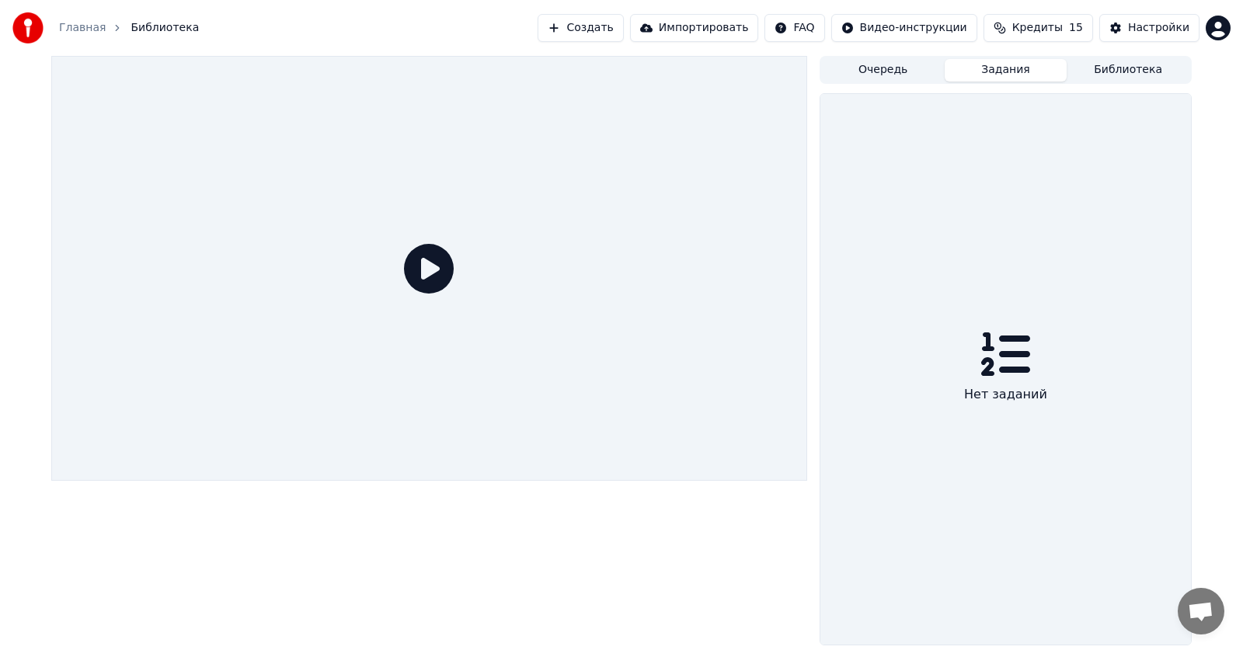
click at [153, 26] on span "Библиотека" at bounding box center [165, 28] width 68 height 16
click at [431, 267] on icon at bounding box center [429, 269] width 50 height 50
click at [623, 26] on button "Создать" at bounding box center [580, 28] width 85 height 28
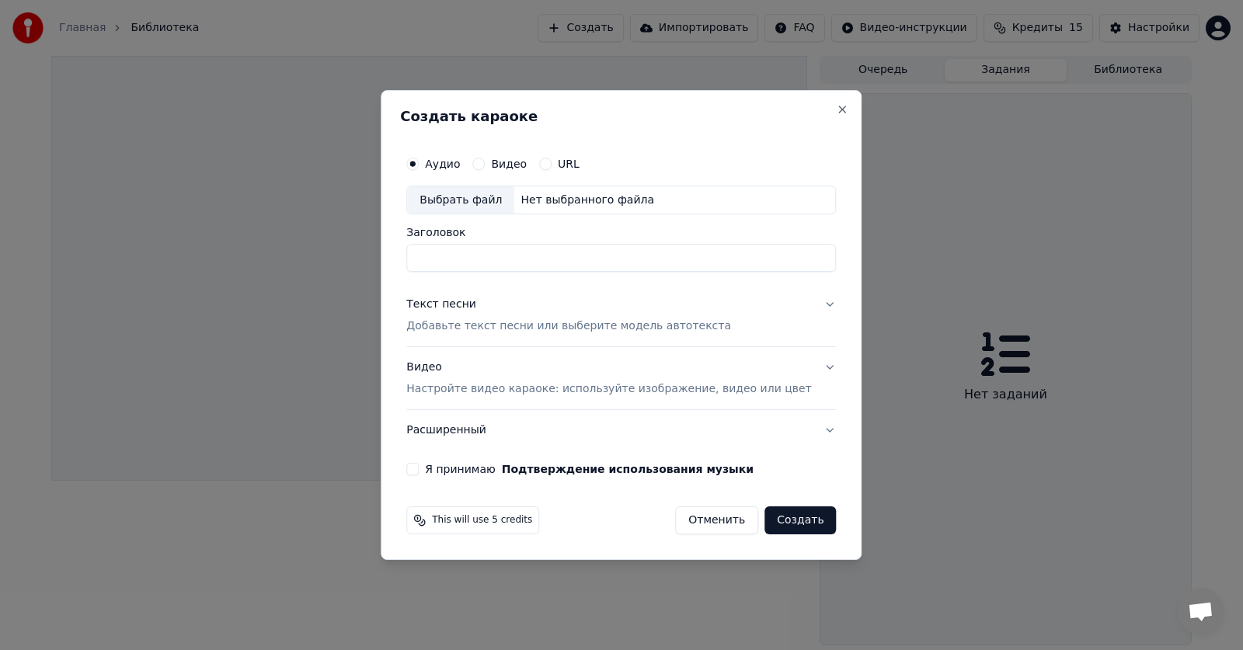
click at [485, 166] on button "Видео" at bounding box center [478, 164] width 12 height 12
click at [477, 197] on div "Выбрать файл" at bounding box center [460, 201] width 107 height 28
type input "**********"
click at [776, 518] on button "Создать" at bounding box center [800, 521] width 71 height 28
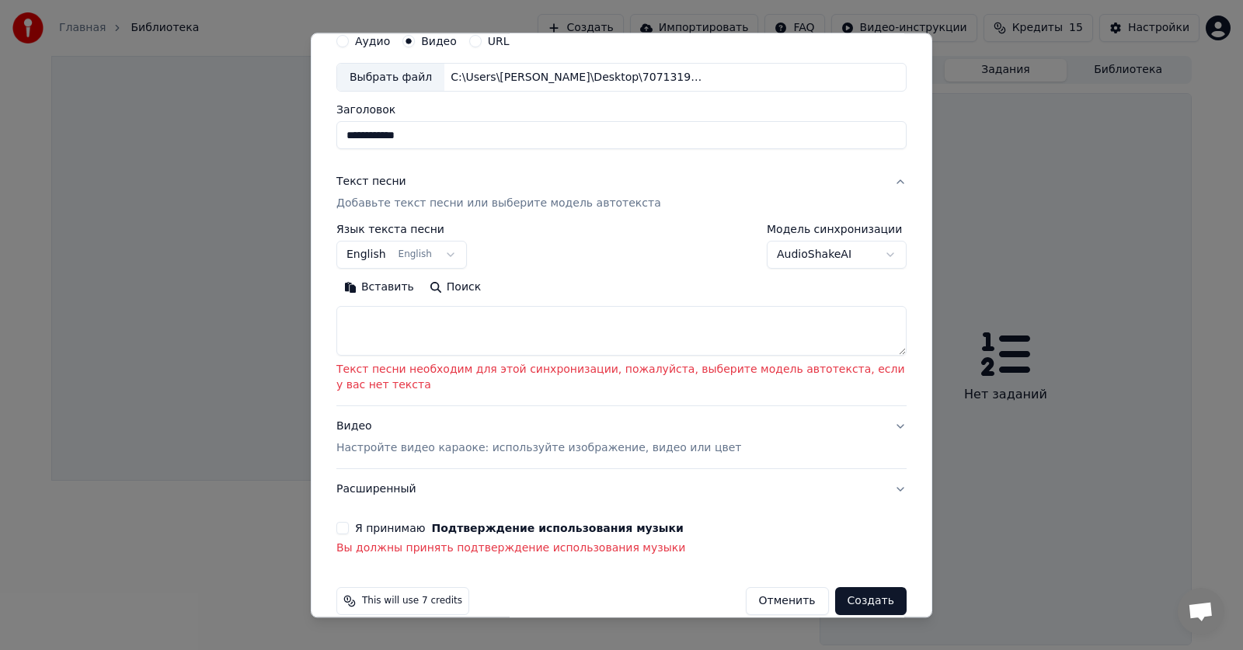
scroll to position [78, 0]
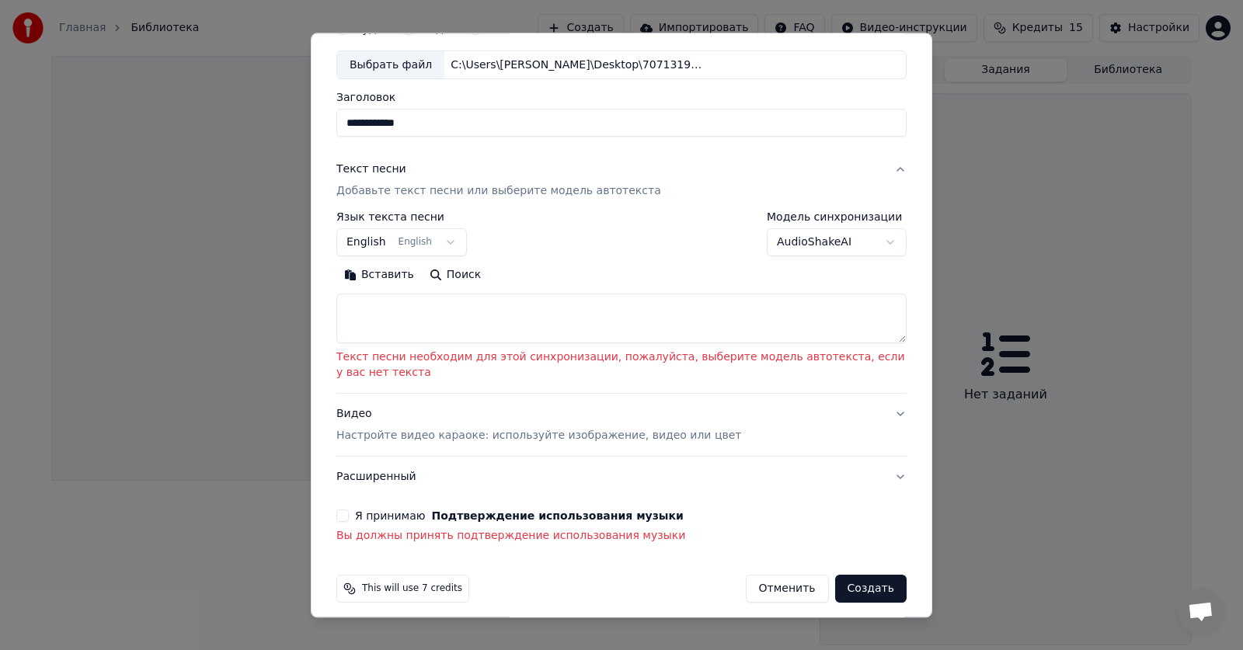
click at [560, 192] on p "Добавьте текст песни или выберите модель автотекста" at bounding box center [498, 192] width 325 height 16
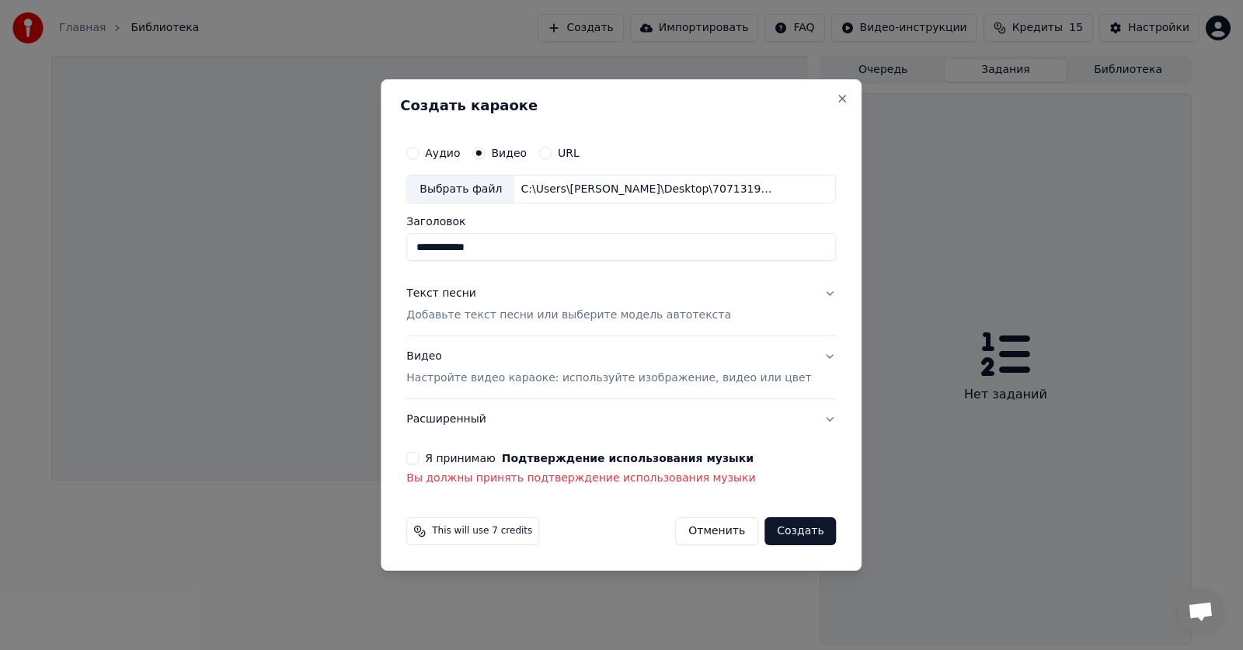
click at [419, 152] on button "Аудио" at bounding box center [412, 153] width 12 height 12
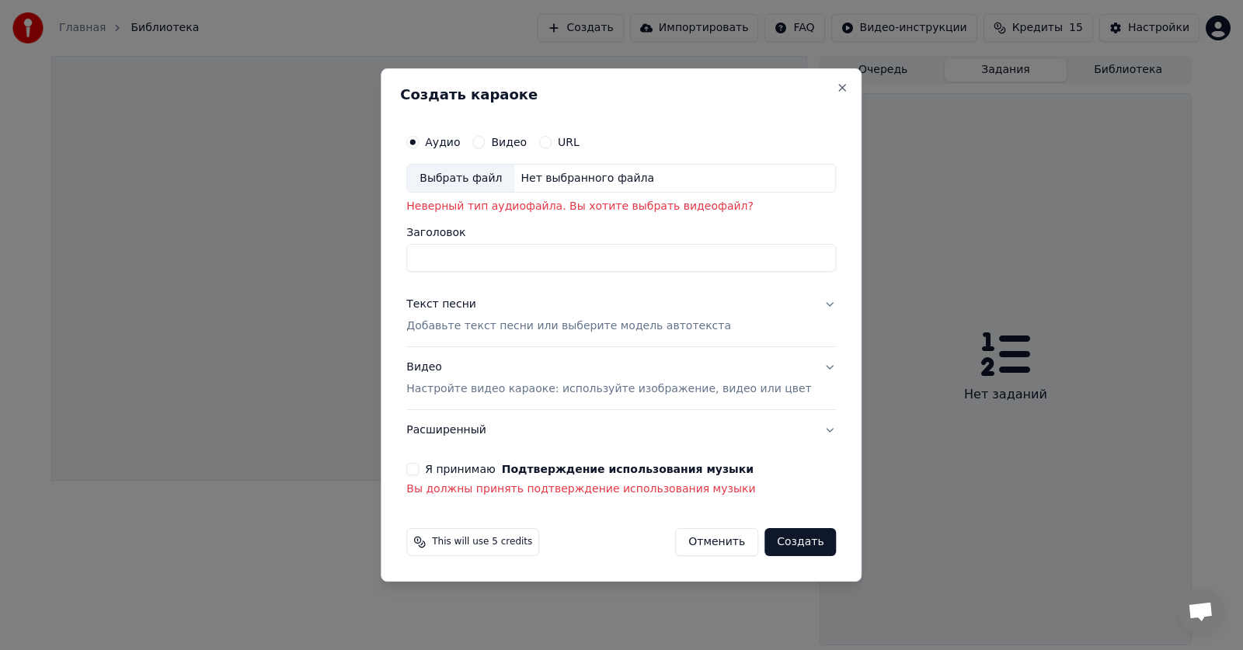
click at [460, 138] on label "Аудио" at bounding box center [442, 142] width 35 height 11
click at [419, 138] on button "Аудио" at bounding box center [412, 142] width 12 height 12
click at [469, 176] on div "Выбрать файл" at bounding box center [460, 179] width 107 height 28
type input "**********"
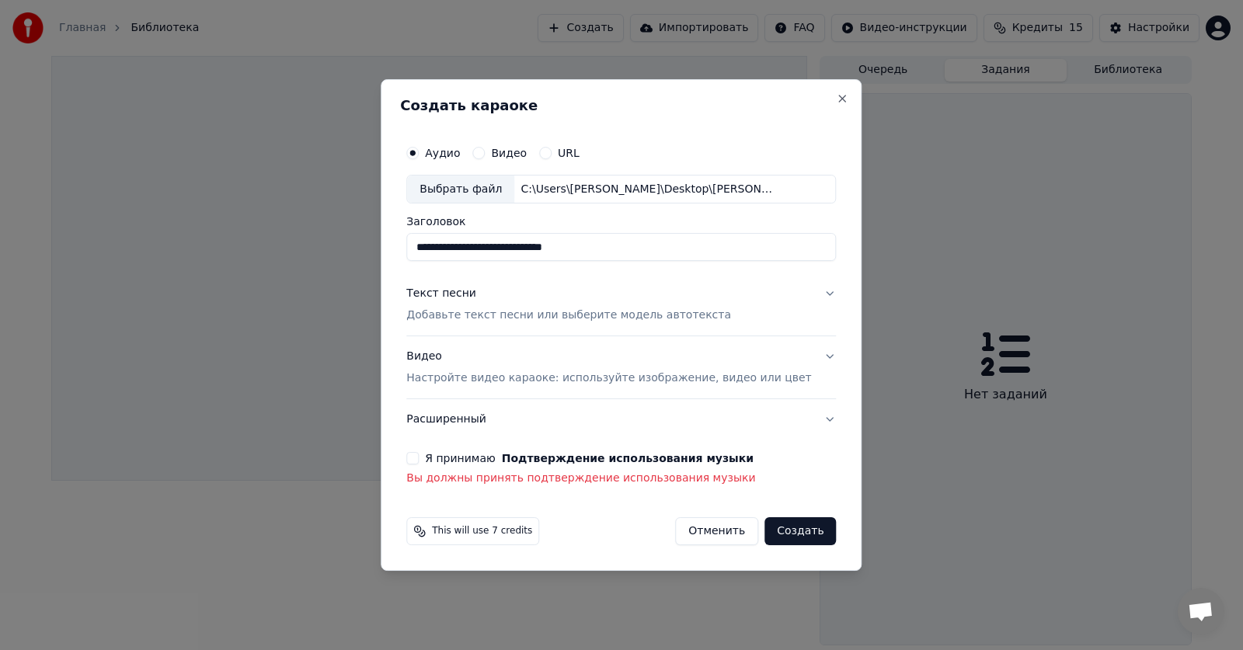
click at [524, 316] on p "Добавьте текст песни или выберите модель автотекста" at bounding box center [568, 317] width 325 height 16
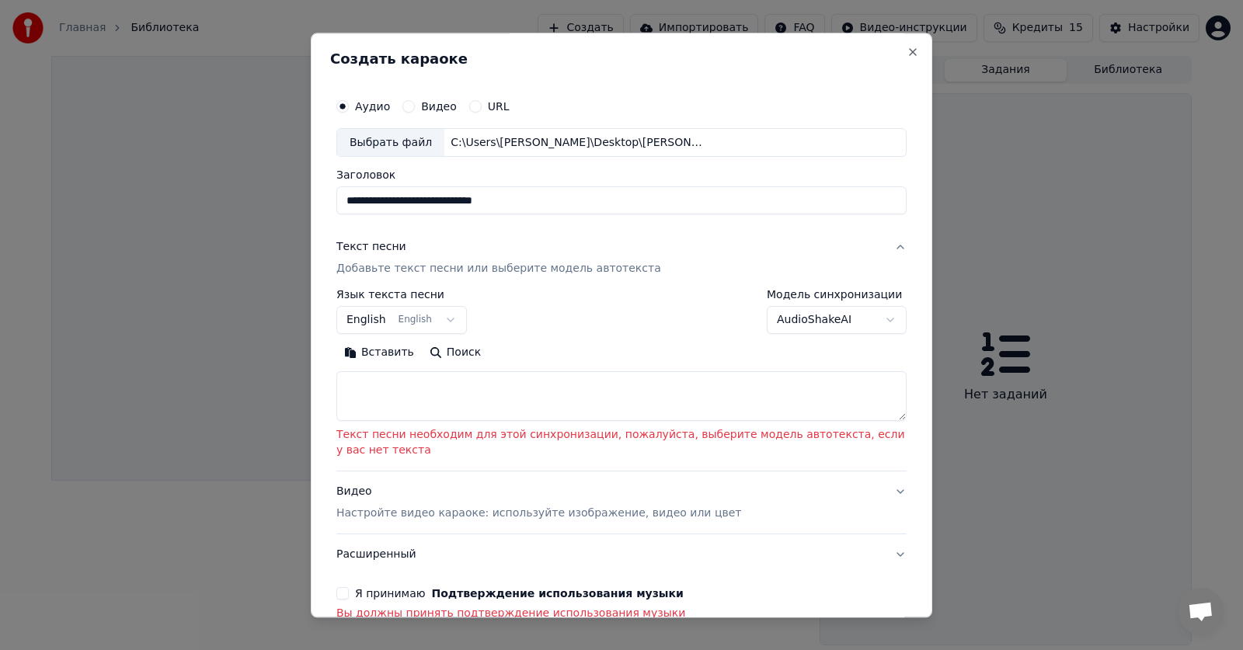
click at [366, 319] on button "English English" at bounding box center [401, 321] width 131 height 28
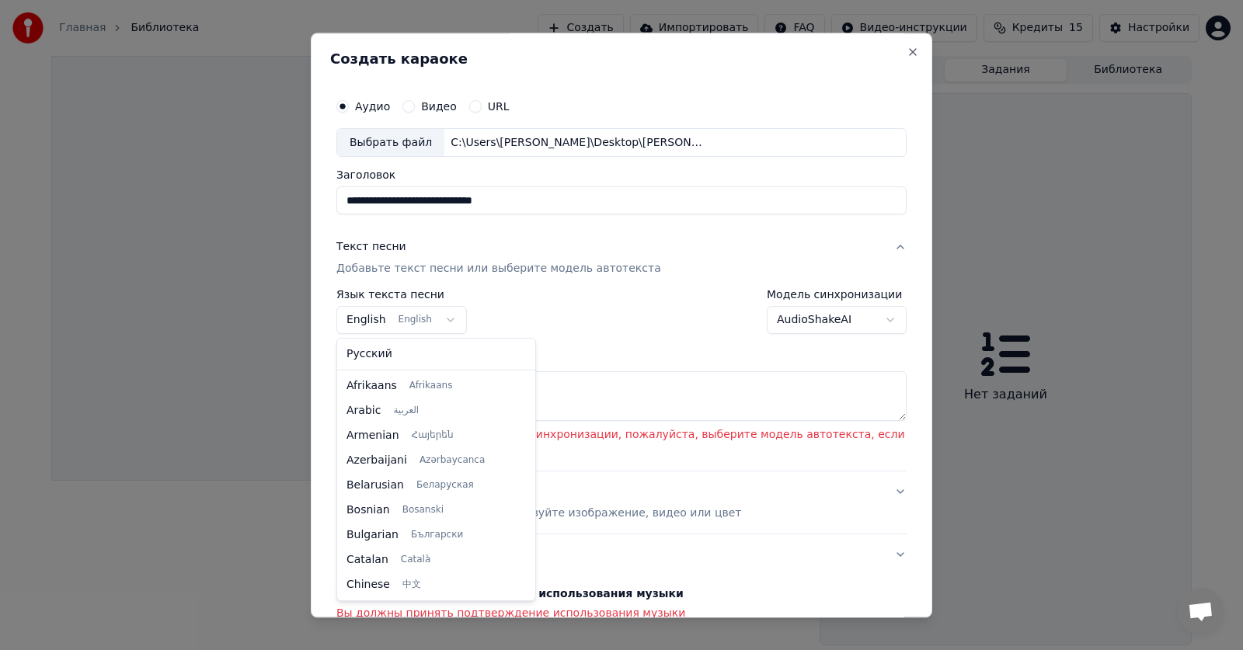
scroll to position [124, 0]
select select "**"
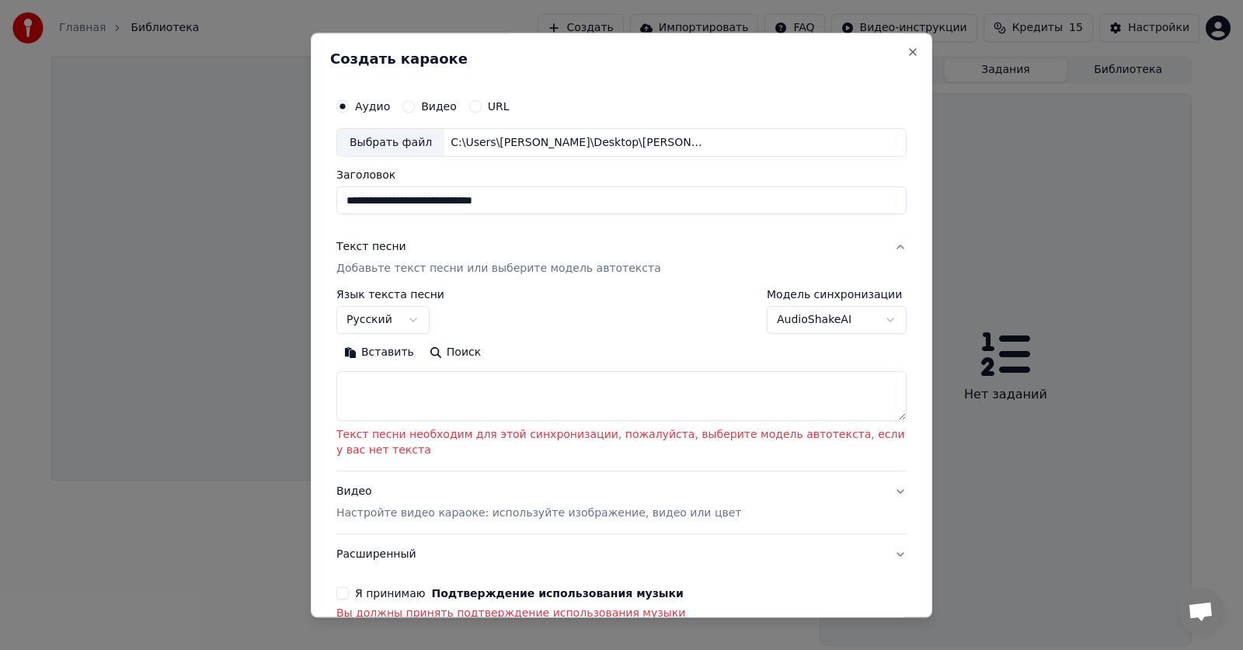
click at [383, 351] on button "Вставить" at bounding box center [378, 353] width 85 height 25
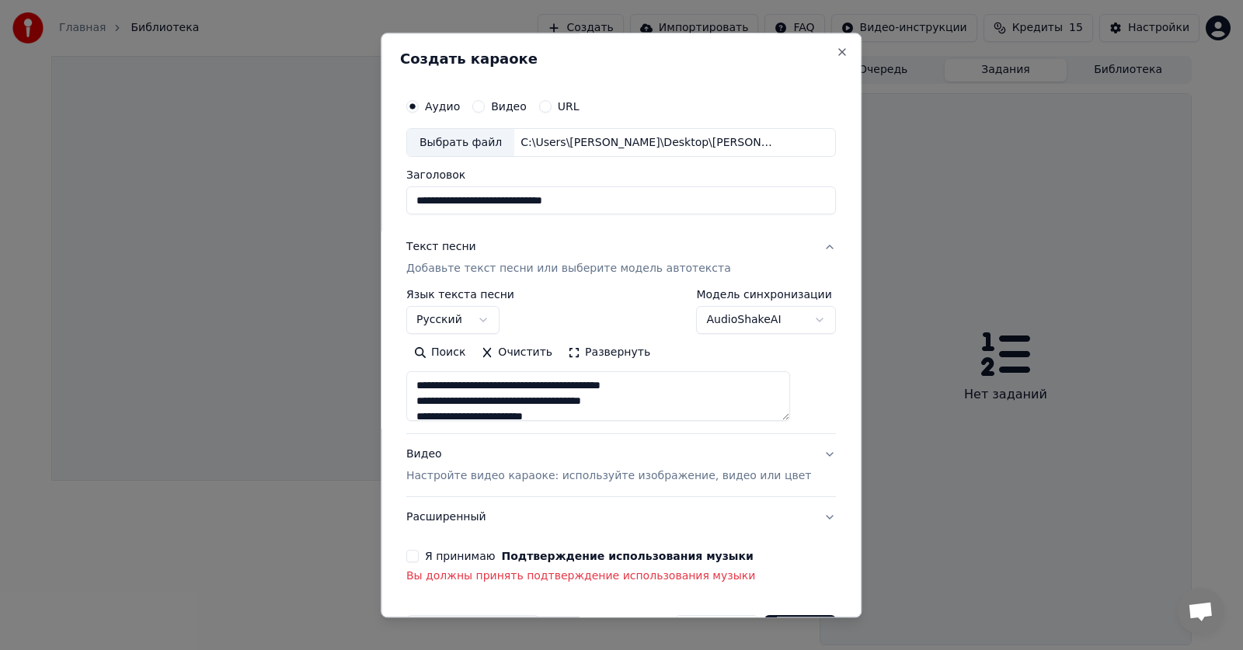
scroll to position [51, 0]
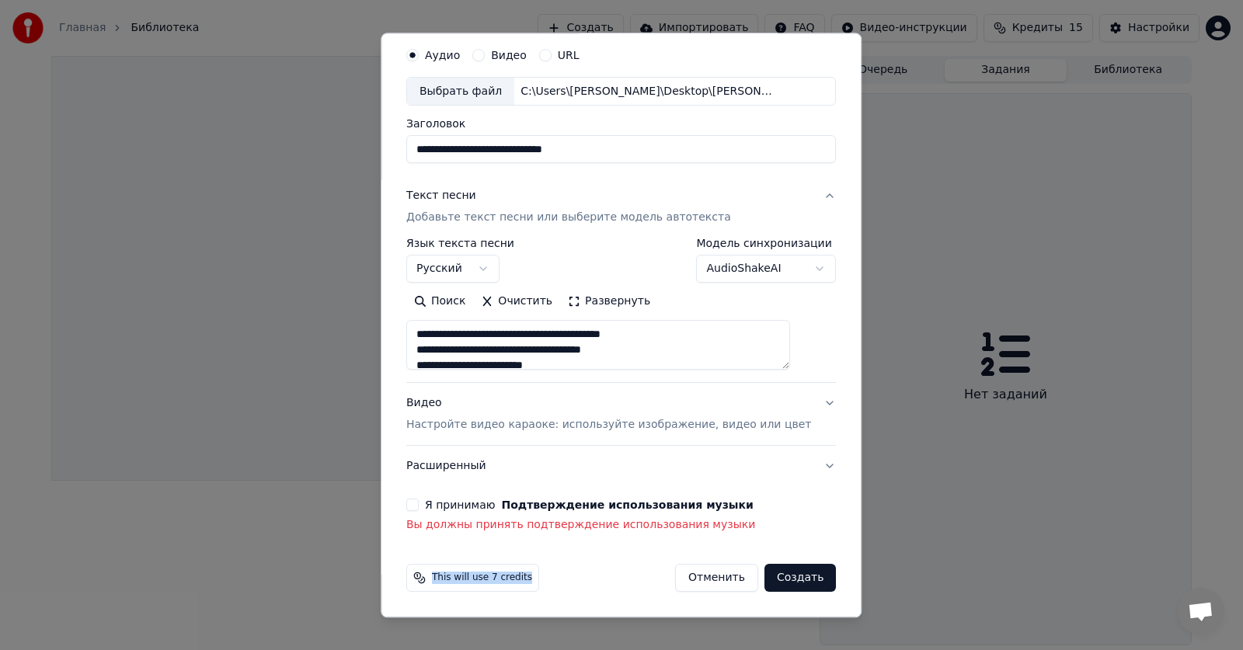
drag, startPoint x: 546, startPoint y: 577, endPoint x: 445, endPoint y: 578, distance: 100.3
click at [445, 578] on div "This will use 7 credits Отменить Создать" at bounding box center [621, 579] width 430 height 28
click at [765, 577] on button "Создать" at bounding box center [800, 579] width 71 height 28
click at [419, 504] on button "Я принимаю Подтверждение использования музыки" at bounding box center [412, 506] width 12 height 12
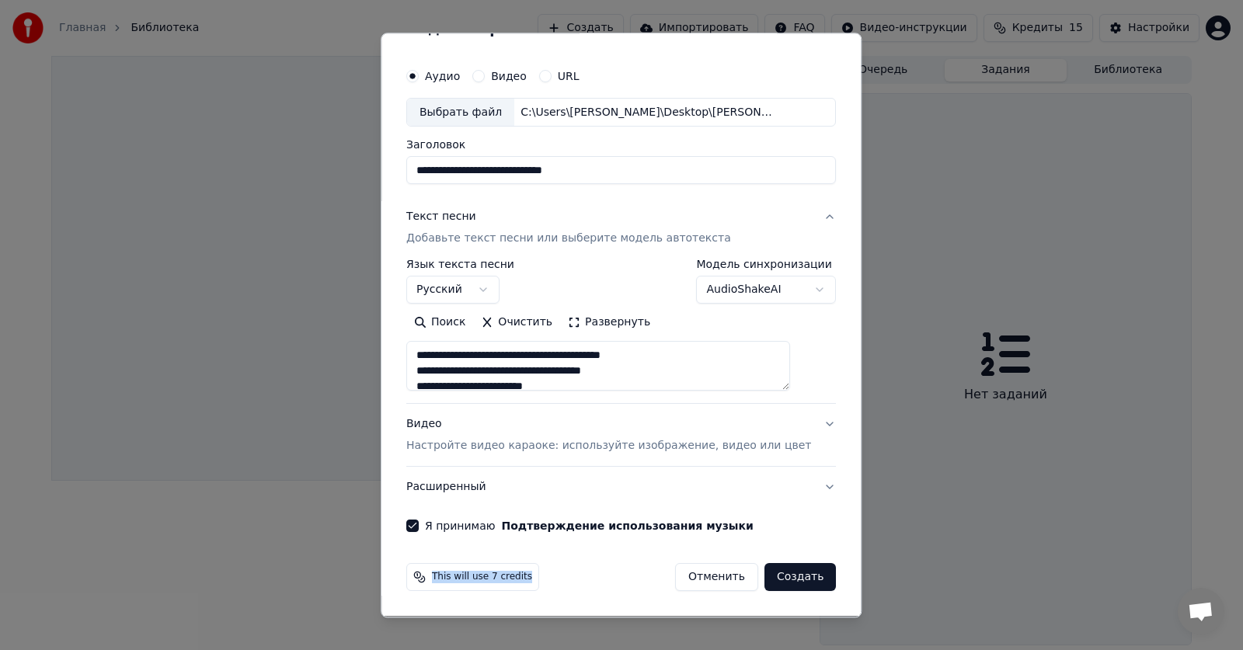
click at [779, 577] on button "Создать" at bounding box center [800, 578] width 71 height 28
type textarea "**********"
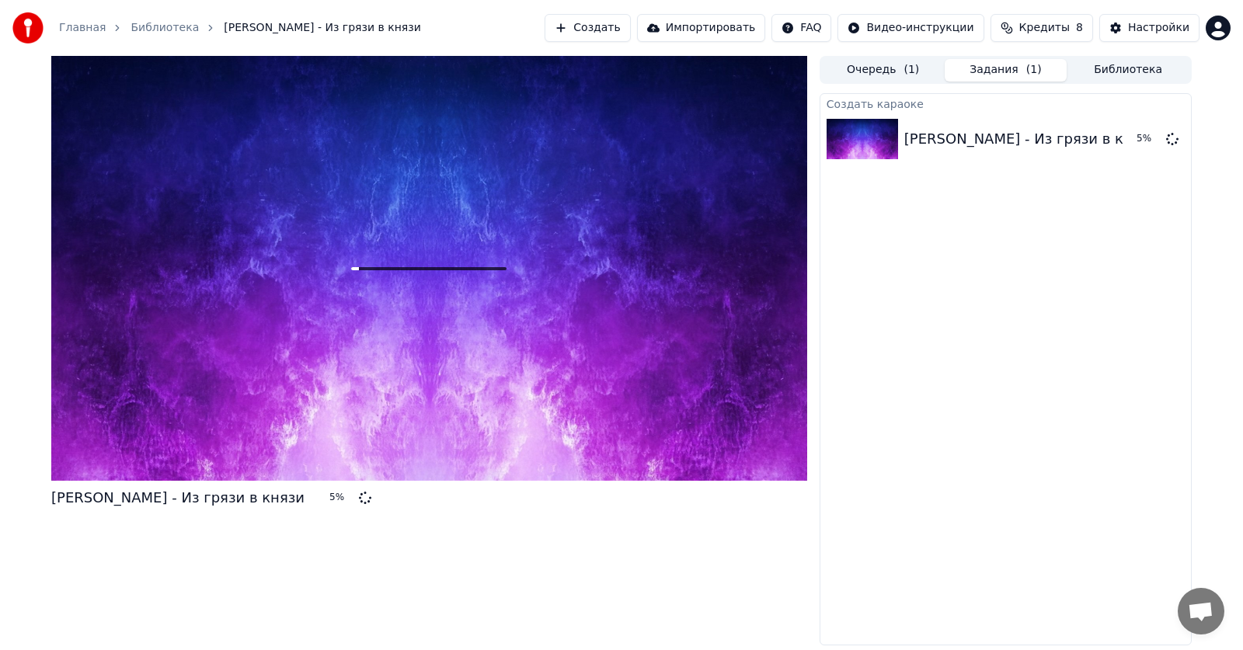
click at [742, 26] on button "Импортировать" at bounding box center [701, 28] width 129 height 28
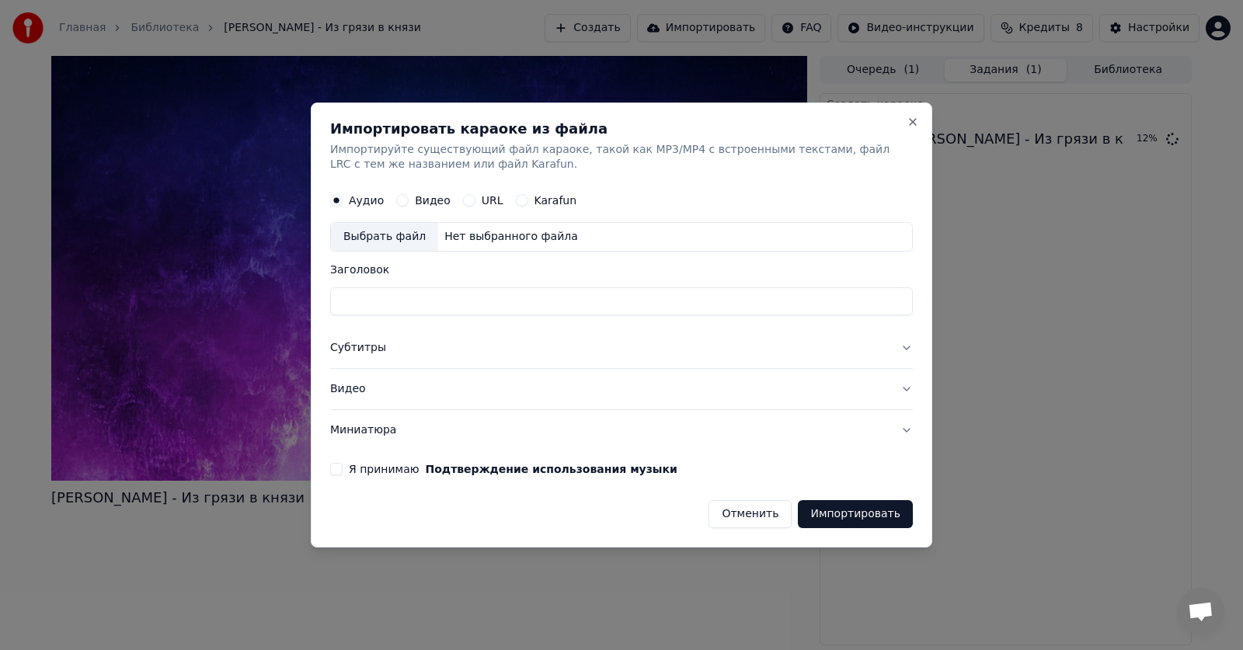
click at [763, 512] on button "Отменить" at bounding box center [750, 514] width 83 height 28
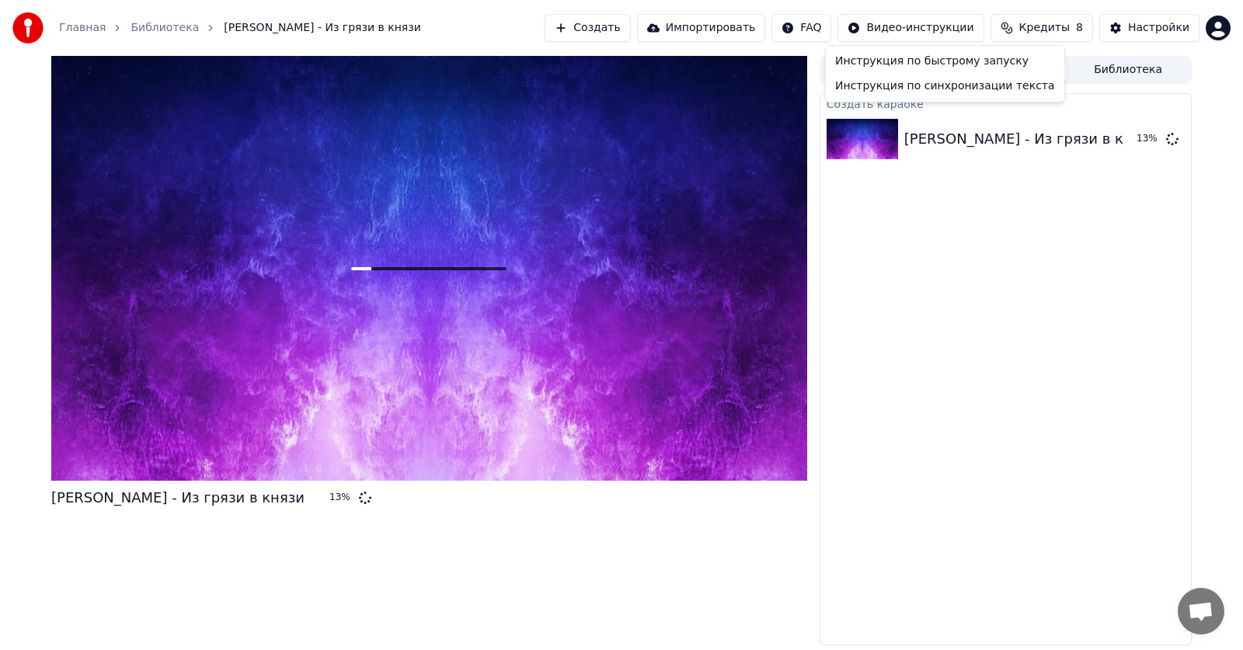
click at [931, 25] on html "Главная Библиотека [PERSON_NAME] - Из грязи в князи Создать Импортировать FAQ В…" at bounding box center [621, 325] width 1243 height 650
click at [929, 64] on div "Инструкция по быстрому запуску" at bounding box center [945, 61] width 232 height 25
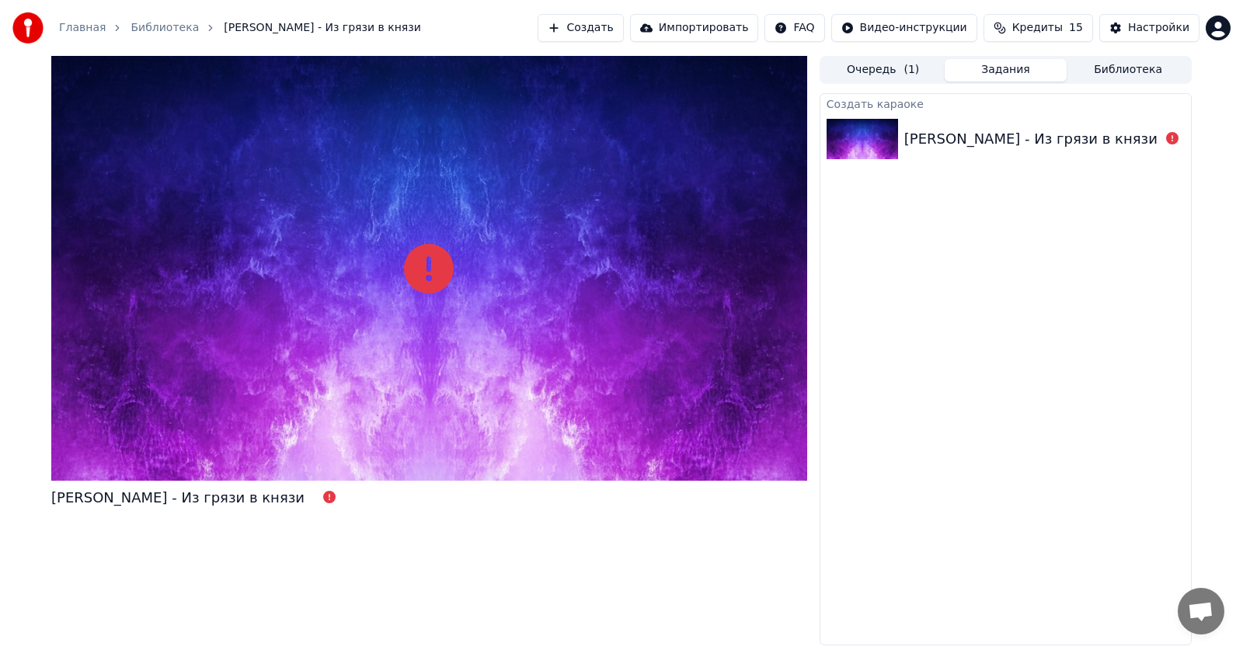
click at [1038, 26] on span "Кредиты" at bounding box center [1038, 28] width 51 height 16
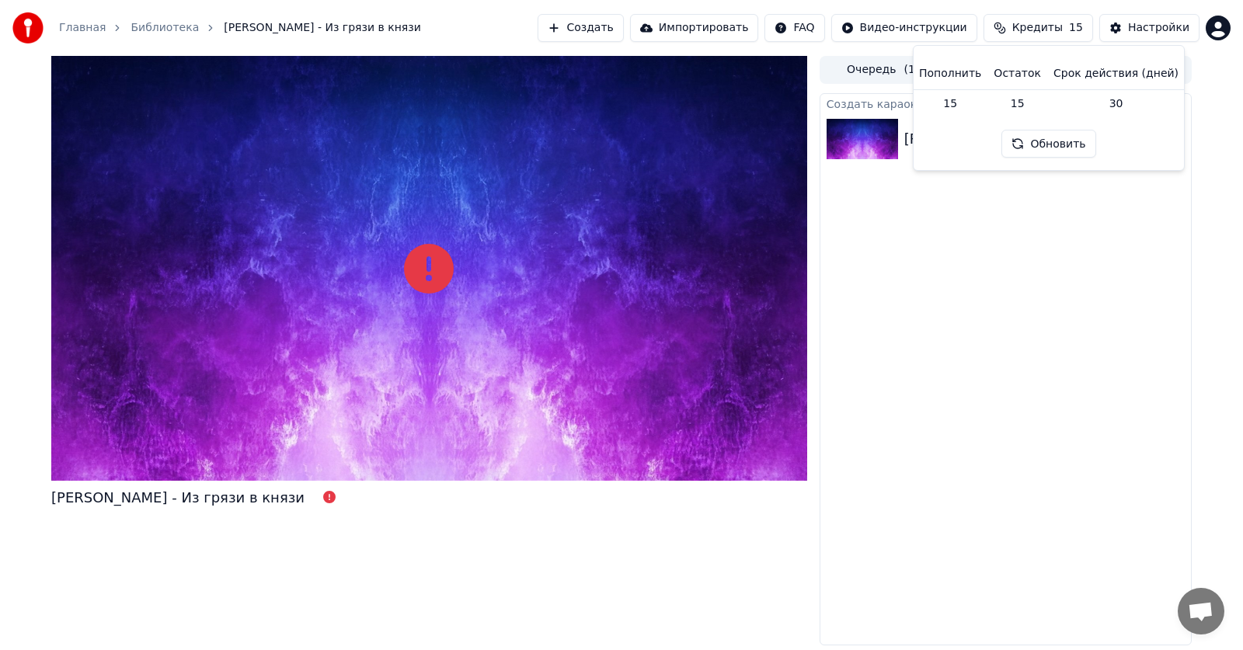
click at [1038, 26] on span "Кредиты" at bounding box center [1038, 28] width 51 height 16
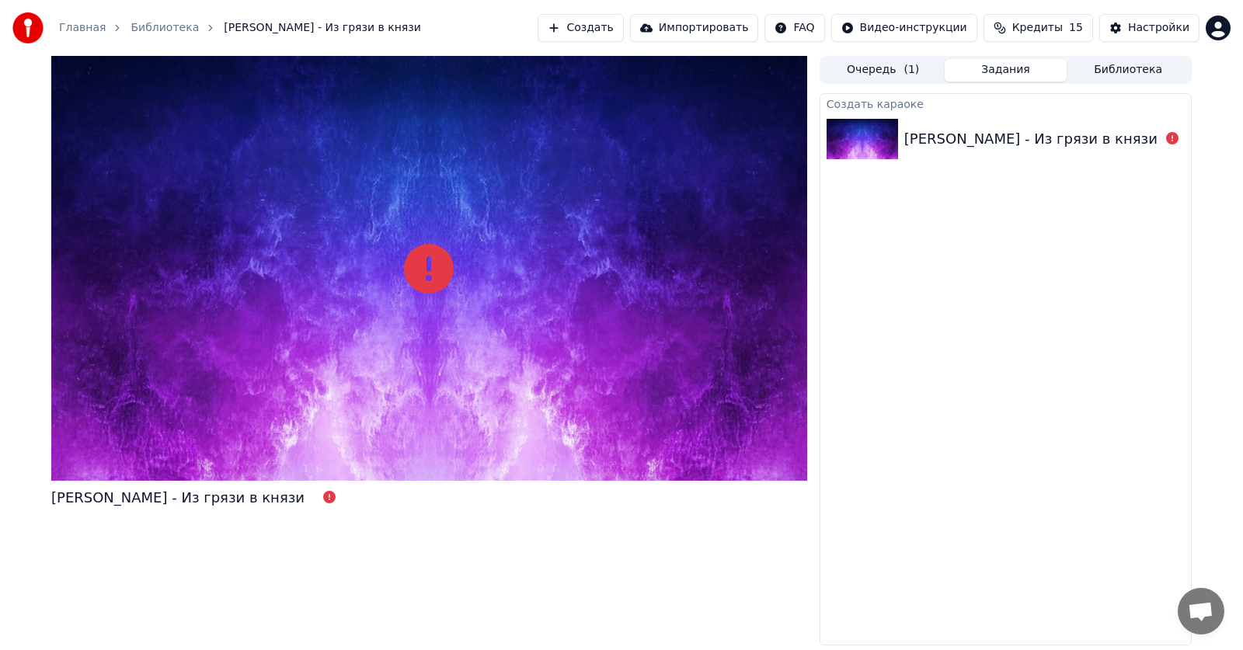
click at [1038, 26] on span "Кредиты" at bounding box center [1038, 28] width 51 height 16
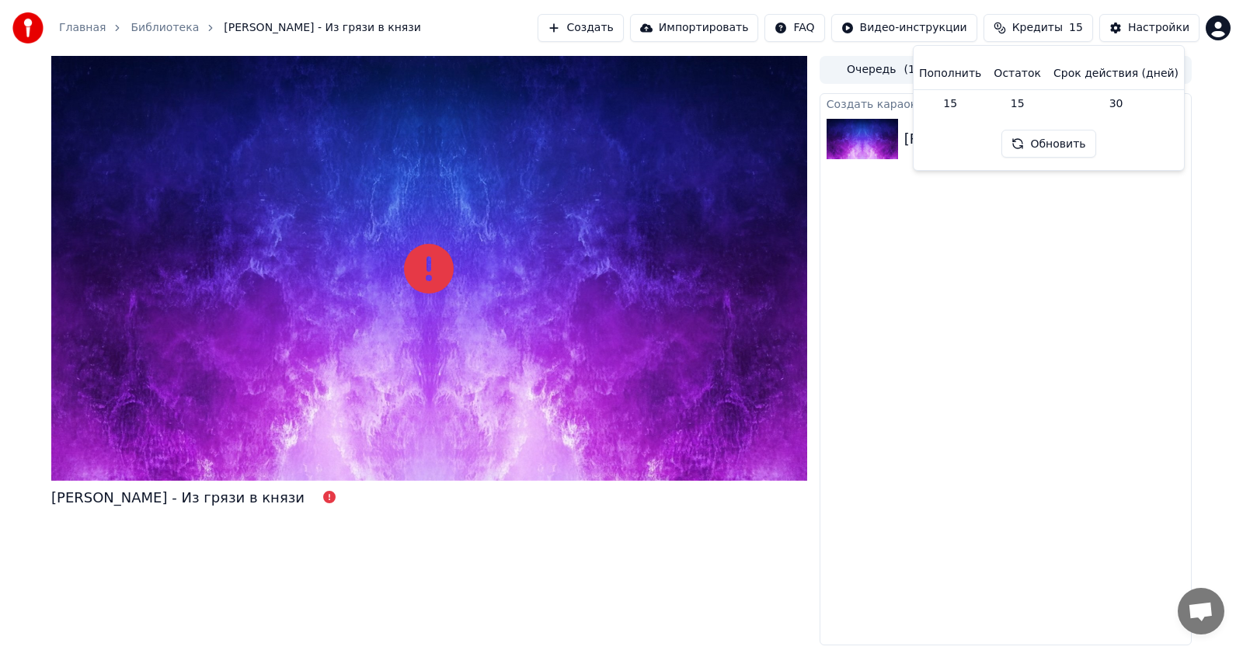
click at [1023, 74] on th "Остаток" at bounding box center [1018, 73] width 60 height 31
click at [1112, 75] on th "Срок действия (дней)" at bounding box center [1117, 73] width 138 height 31
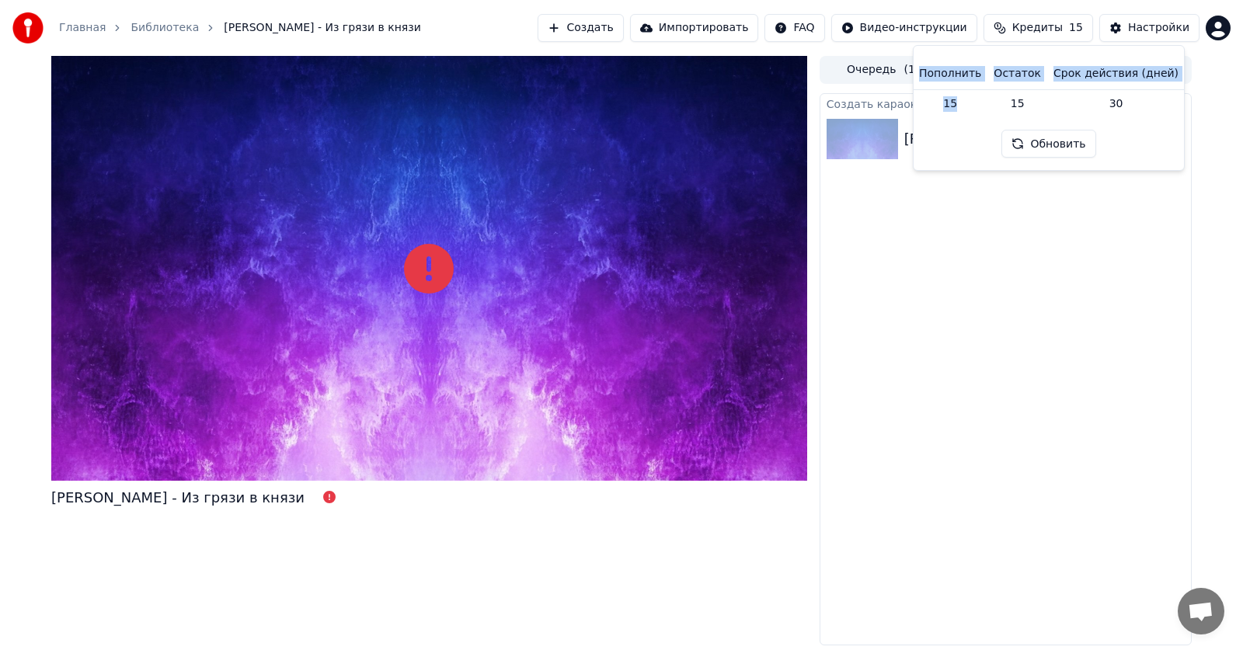
drag, startPoint x: 969, startPoint y: 101, endPoint x: 884, endPoint y: 113, distance: 85.6
click at [884, 113] on body "Главная Библиотека [PERSON_NAME] - Из грязи в князи Создать Импортировать FAQ В…" at bounding box center [621, 325] width 1243 height 650
click at [1071, 148] on button "Обновить" at bounding box center [1049, 144] width 94 height 28
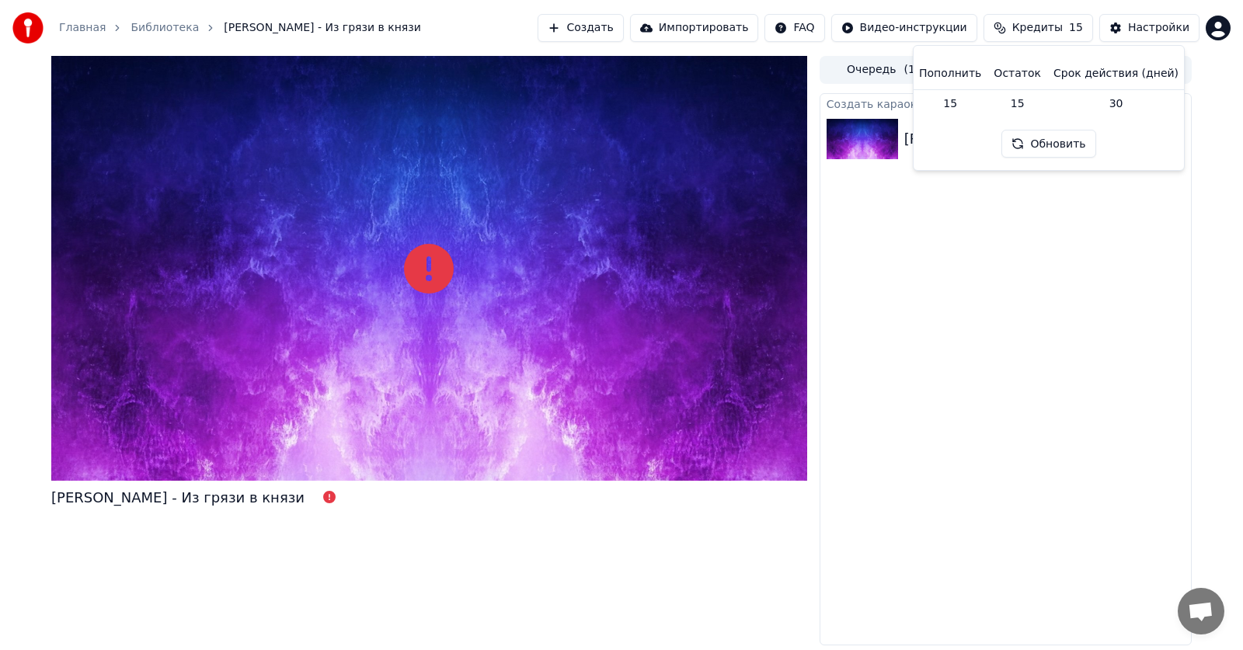
click at [1215, 64] on div "[PERSON_NAME] - Из грязи в князи [PERSON_NAME] ( 1 ) Задания Библиотека Создать…" at bounding box center [621, 351] width 1243 height 590
